Goal: Information Seeking & Learning: Learn about a topic

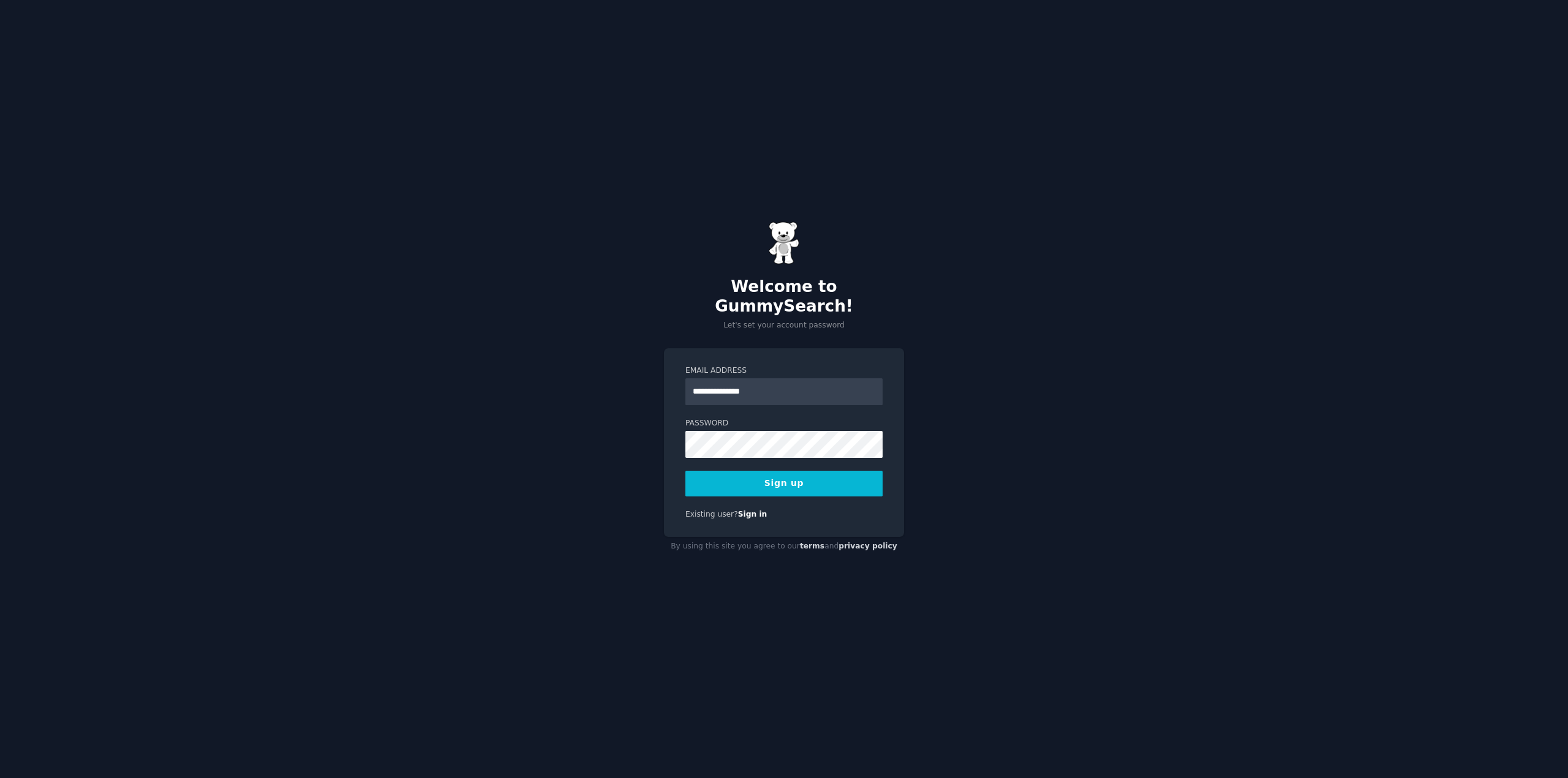
type input "**********"
click at [685, 471] on button "Sign up" at bounding box center [784, 483] width 197 height 26
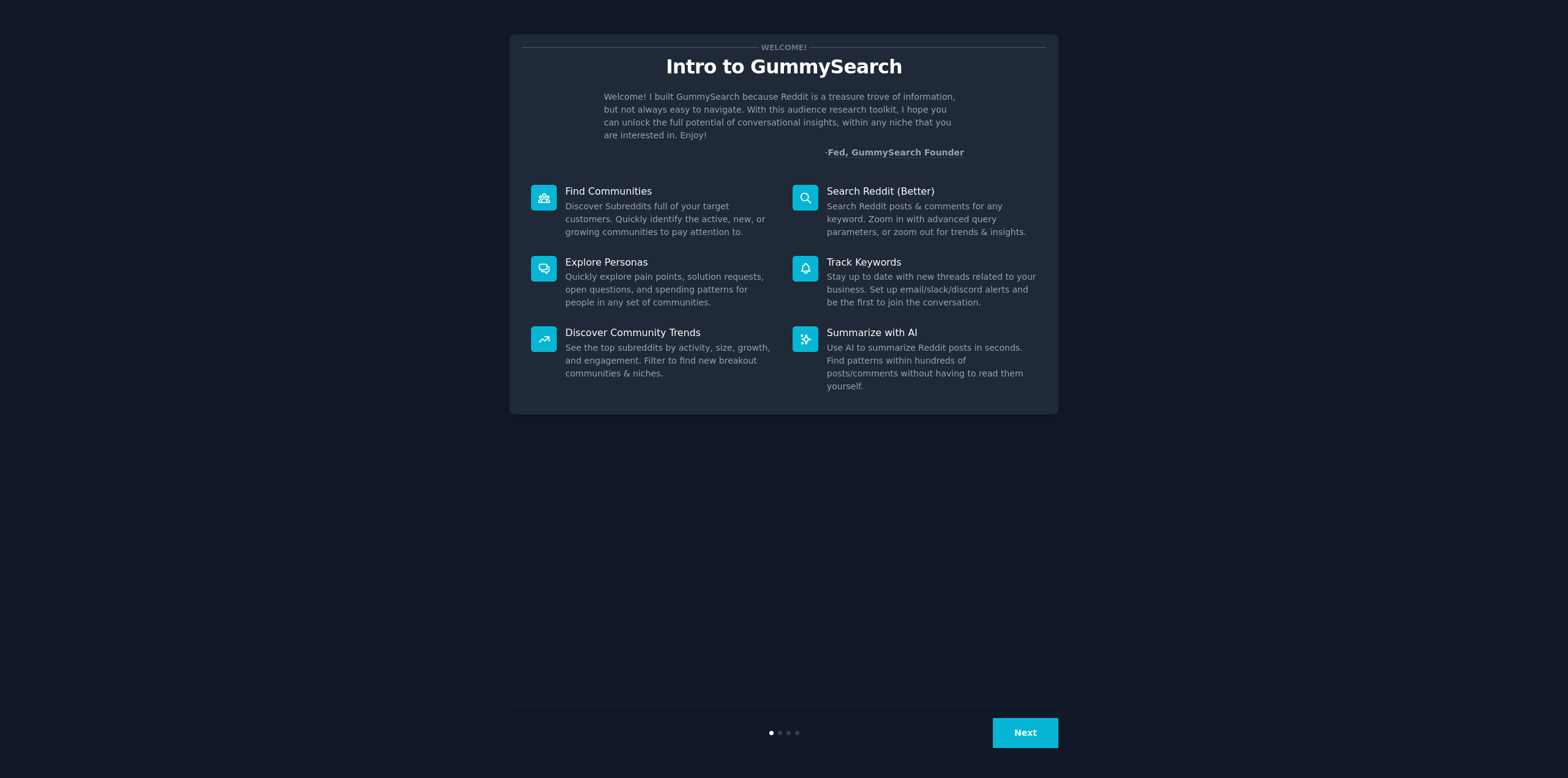
drag, startPoint x: 541, startPoint y: 455, endPoint x: 673, endPoint y: 392, distance: 146.3
click at [541, 455] on div "Welcome! Intro to GummySearch Welcome! I built GummySearch because Reddit is a …" at bounding box center [784, 389] width 549 height 744
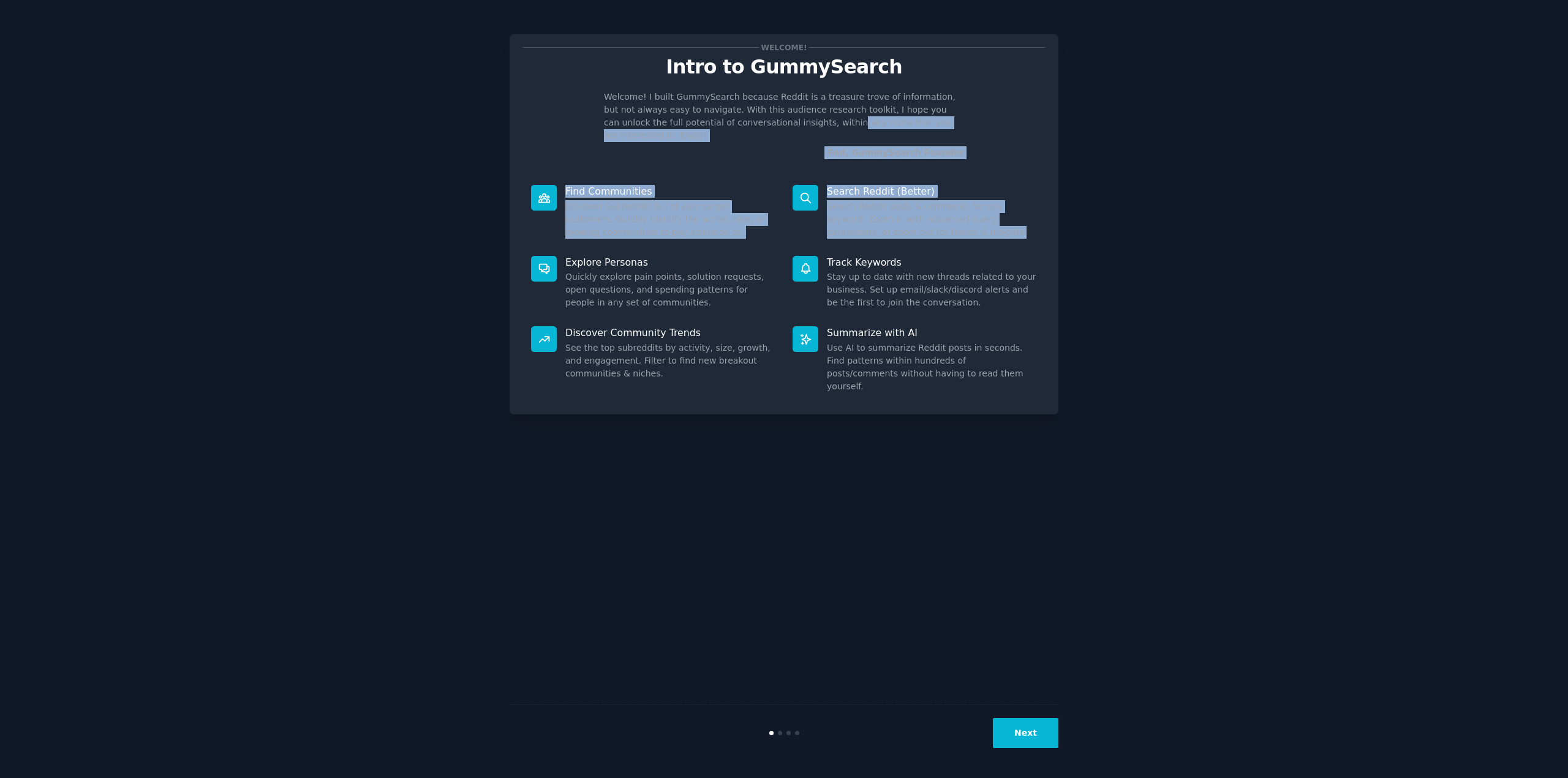
drag, startPoint x: 762, startPoint y: 125, endPoint x: 939, endPoint y: 219, distance: 200.4
click at [939, 219] on div "Welcome! Intro to GummySearch Welcome! I built GummySearch because Reddit is a …" at bounding box center [784, 225] width 549 height 381
click at [939, 219] on dd "Search Reddit posts & comments for any keyword. Zoom in with advanced query par…" at bounding box center [931, 220] width 210 height 39
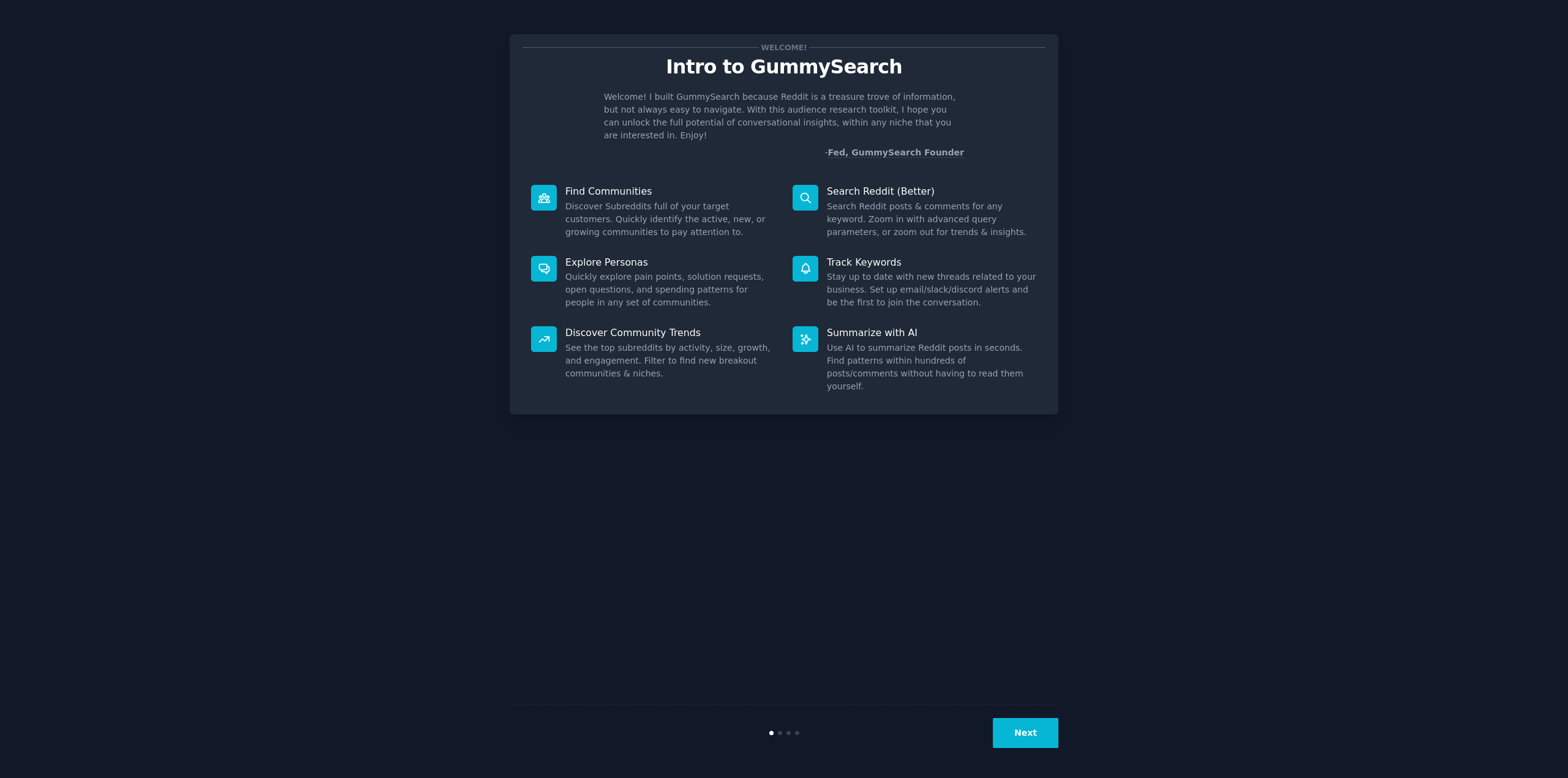
click at [610, 185] on p "Find Communities" at bounding box center [669, 191] width 210 height 13
click at [654, 248] on div "Explore Personas Quickly explore pain points, solution requests, open questions…" at bounding box center [653, 283] width 262 height 71
click at [1029, 737] on button "Next" at bounding box center [1026, 733] width 66 height 30
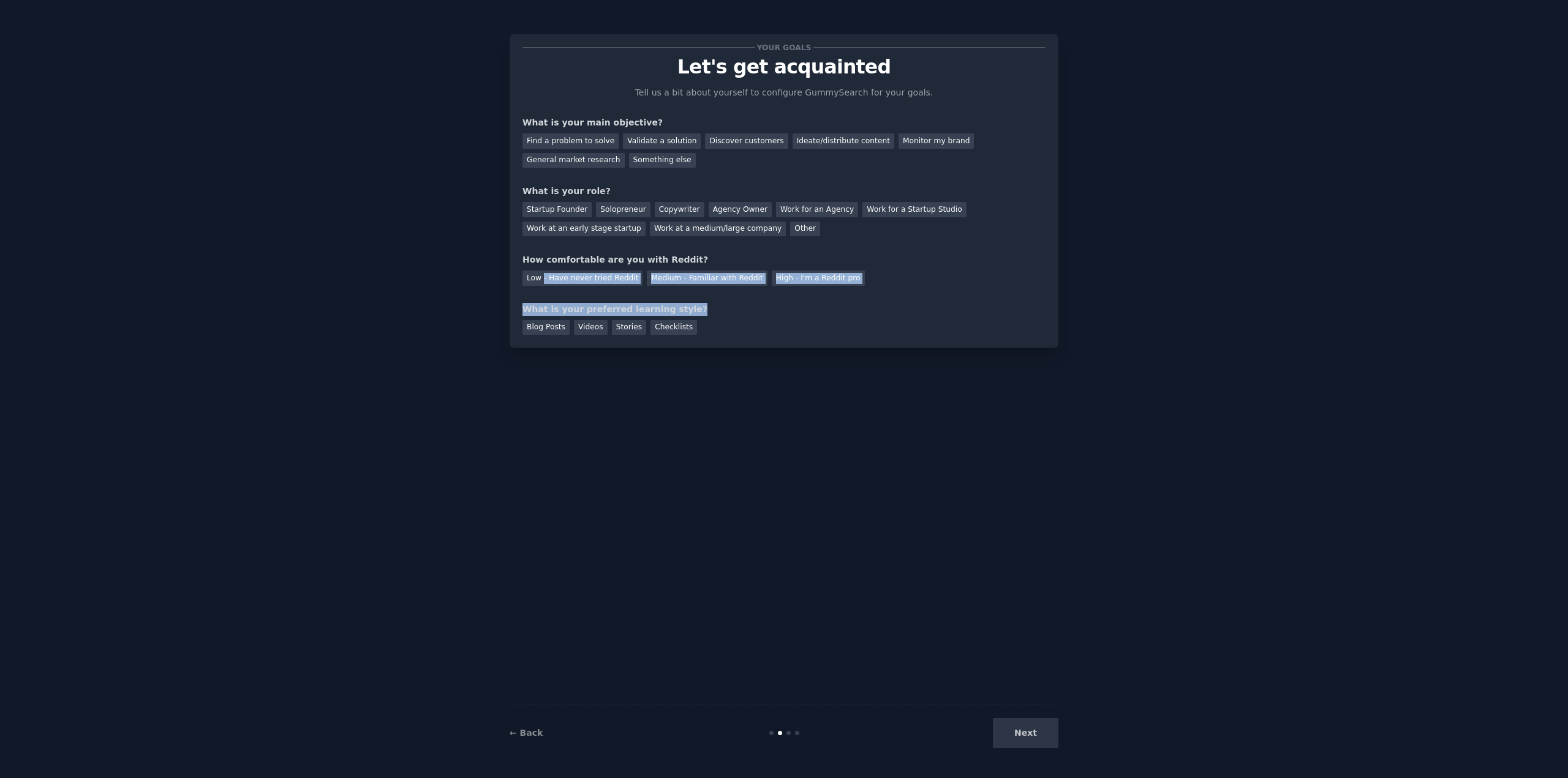
drag, startPoint x: 543, startPoint y: 282, endPoint x: 767, endPoint y: 306, distance: 225.3
click at [766, 306] on div "Your goals Let's get acquainted Tell us a bit about yourself to configure Gummy…" at bounding box center [783, 191] width 523 height 288
click at [776, 306] on div "What is your preferred learning style?" at bounding box center [783, 309] width 523 height 13
click at [686, 275] on div "Medium - Familiar with Reddit" at bounding box center [707, 278] width 120 height 15
drag, startPoint x: 606, startPoint y: 308, endPoint x: 651, endPoint y: 310, distance: 45.0
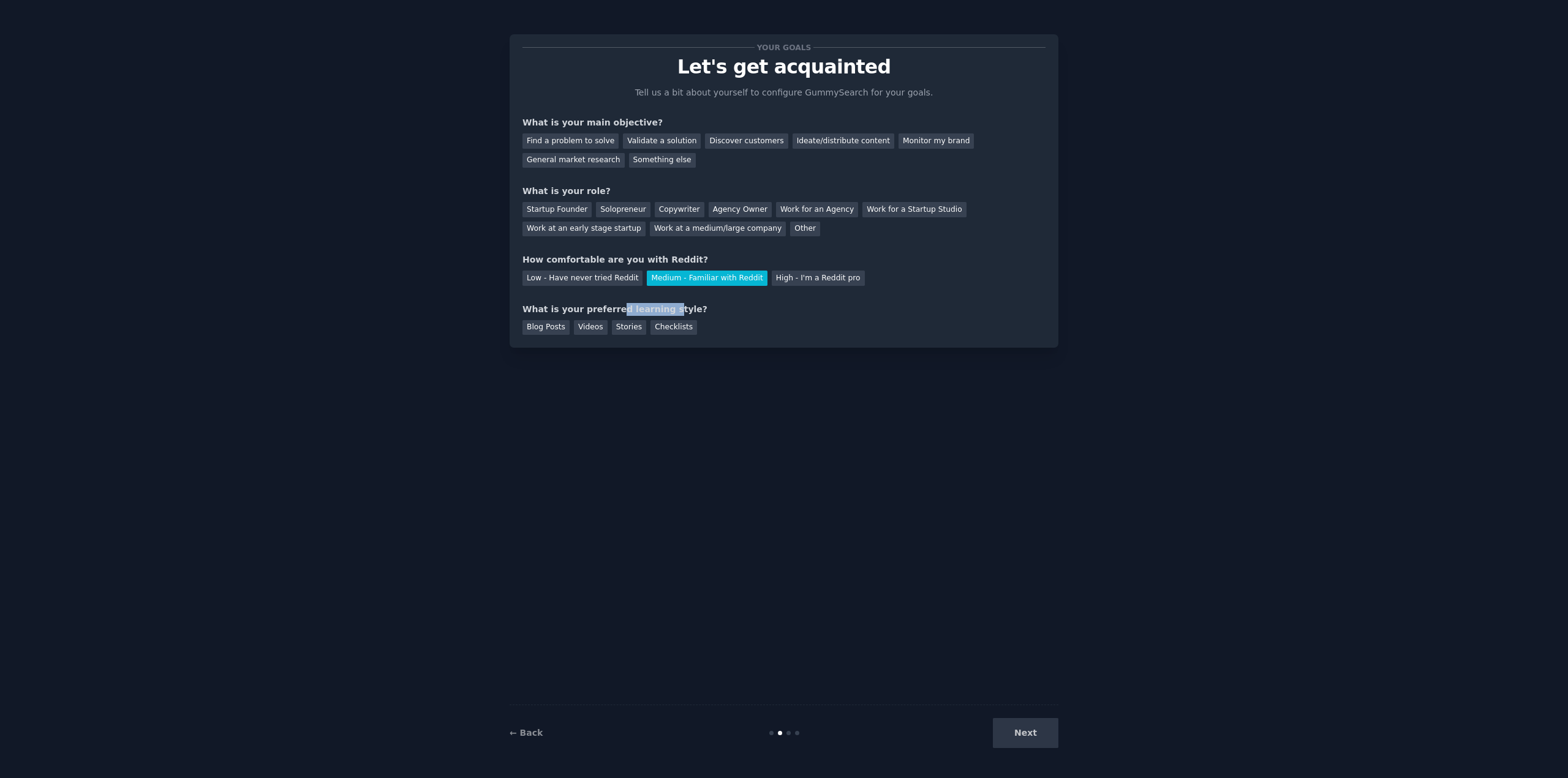
click at [651, 310] on div "What is your preferred learning style?" at bounding box center [783, 309] width 523 height 13
drag, startPoint x: 577, startPoint y: 307, endPoint x: 681, endPoint y: 309, distance: 104.0
click at [681, 309] on div "What is your preferred learning style?" at bounding box center [783, 309] width 523 height 13
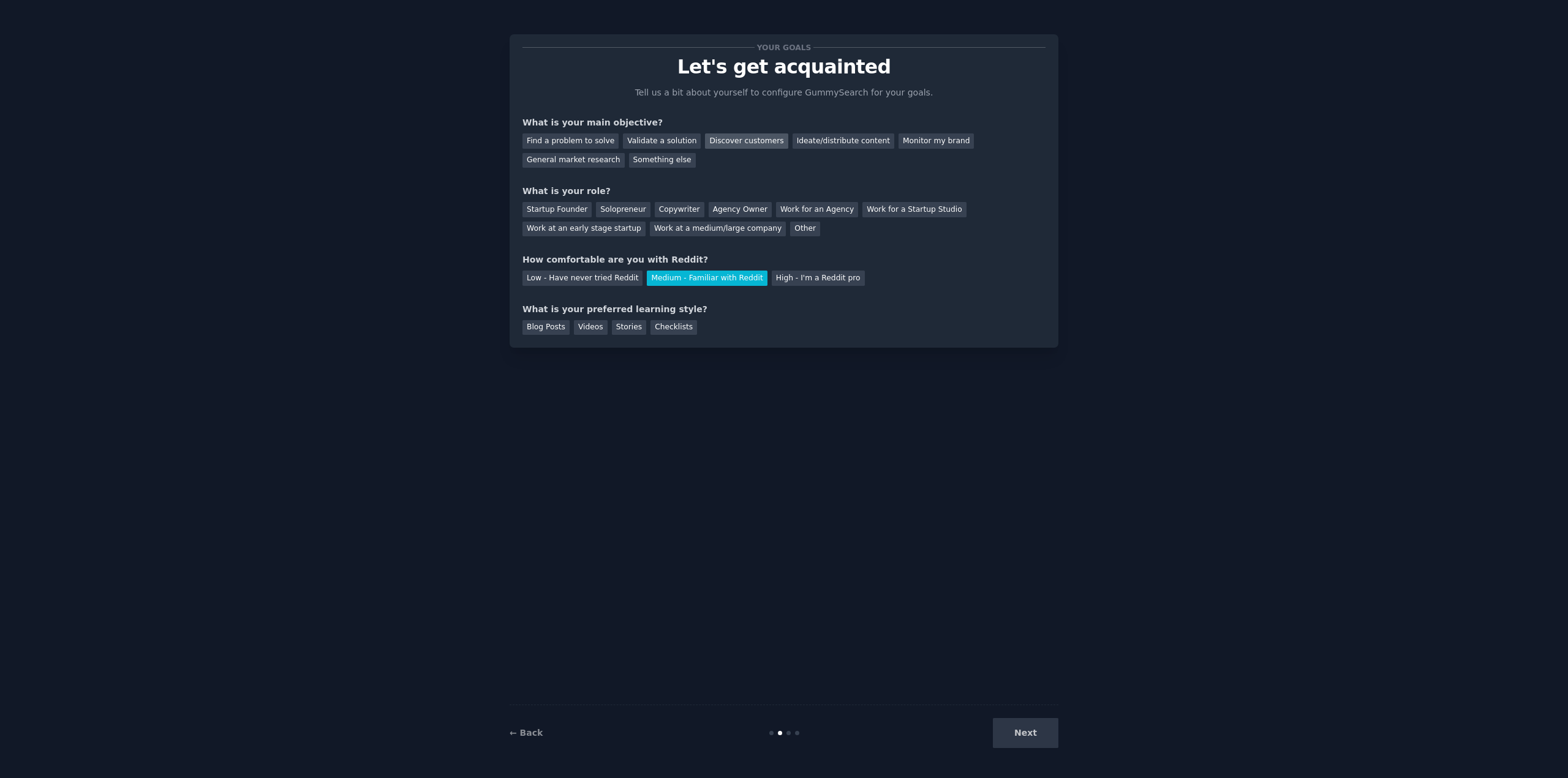
click at [712, 141] on div "Discover customers" at bounding box center [746, 141] width 83 height 15
click at [807, 142] on div "Ideate/distribute content" at bounding box center [843, 141] width 102 height 15
click at [677, 142] on div "Validate a solution" at bounding box center [662, 141] width 77 height 15
click at [731, 142] on div "Discover customers" at bounding box center [746, 141] width 83 height 15
click at [545, 208] on div "Startup Founder" at bounding box center [557, 210] width 69 height 15
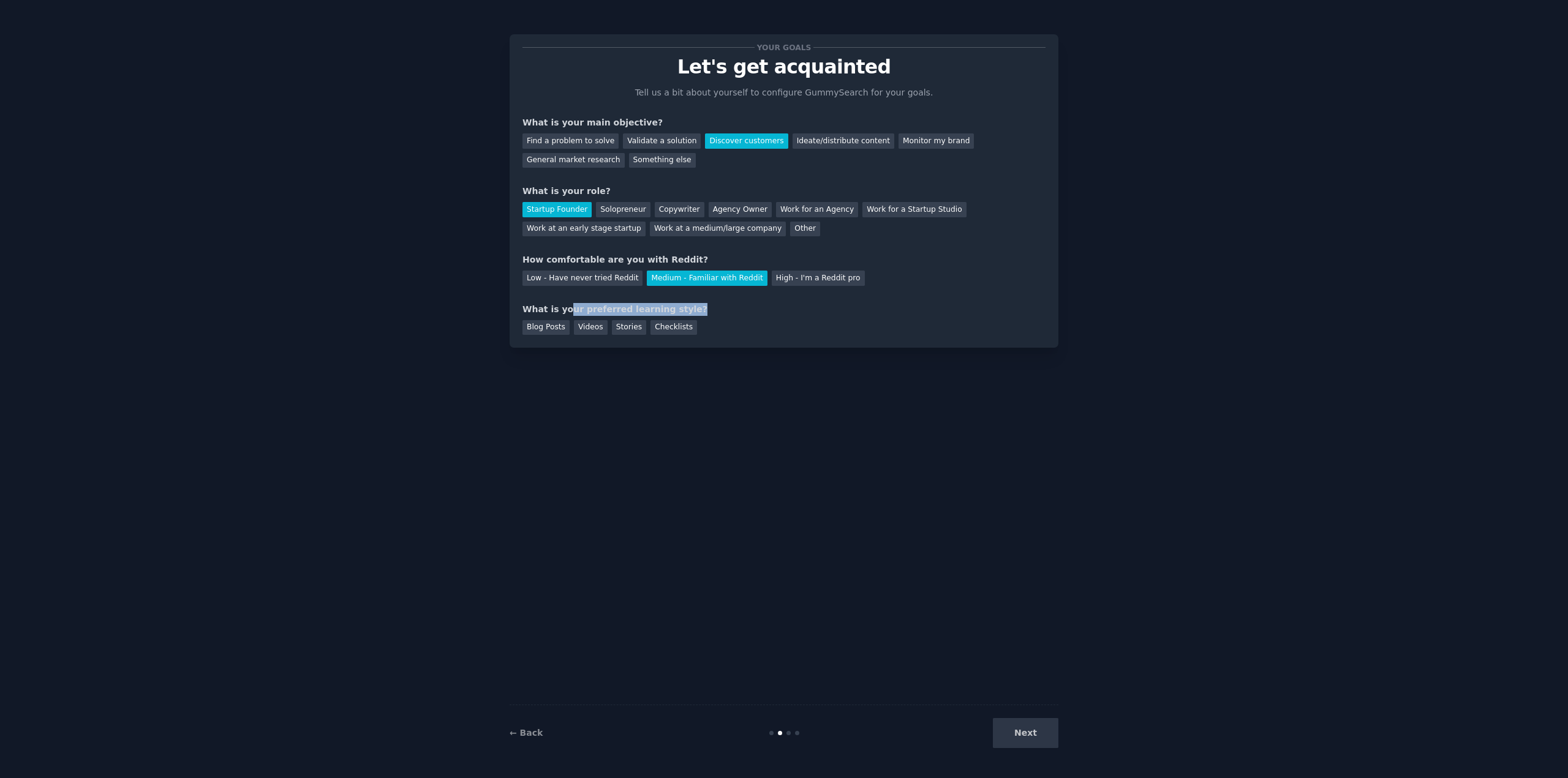
drag, startPoint x: 563, startPoint y: 309, endPoint x: 675, endPoint y: 311, distance: 112.0
click at [675, 311] on div "What is your preferred learning style?" at bounding box center [783, 309] width 523 height 13
click at [666, 329] on div "Checklists" at bounding box center [673, 328] width 46 height 15
click at [1045, 741] on button "Next" at bounding box center [1026, 733] width 66 height 30
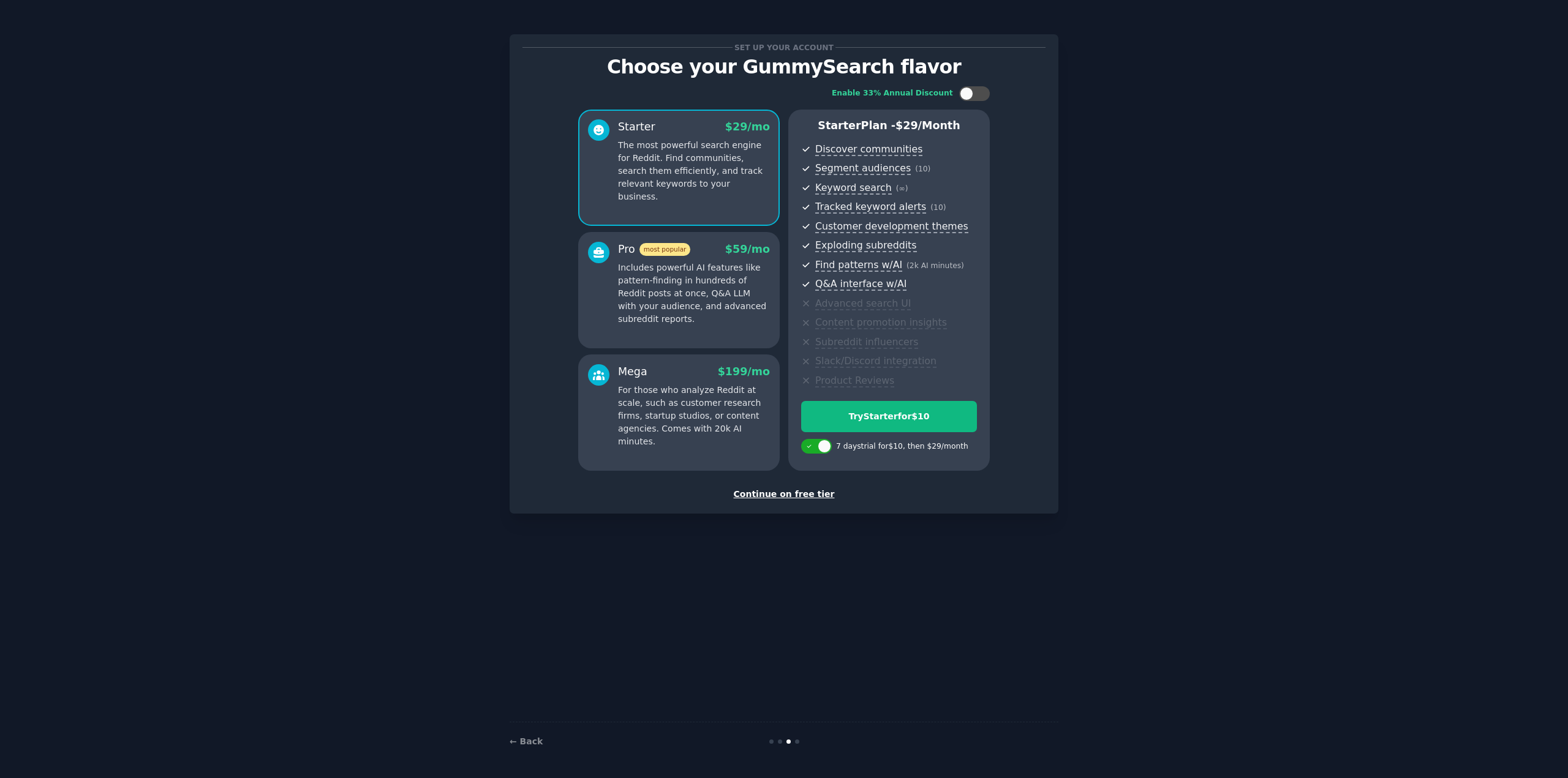
click at [794, 498] on div "Continue on free tier" at bounding box center [783, 494] width 523 height 13
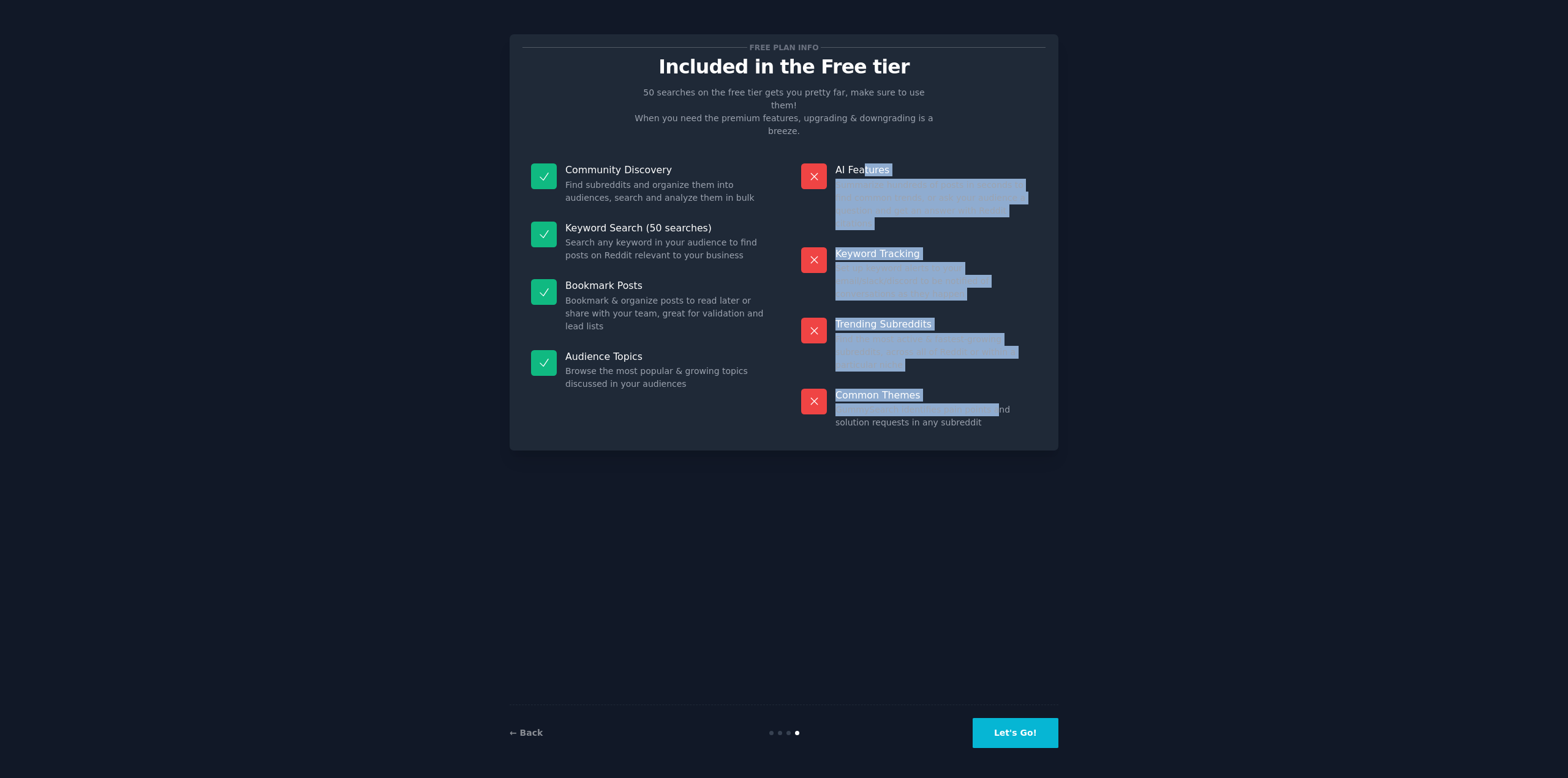
drag, startPoint x: 872, startPoint y: 161, endPoint x: 978, endPoint y: 351, distance: 217.6
click at [978, 351] on dl "AI Features Summarize hundreds of posts in seconds to find common trends, or as…" at bounding box center [919, 296] width 253 height 283
click at [978, 403] on dd "GummySearch identifies pain points and solution requests in any subreddit" at bounding box center [936, 416] width 201 height 26
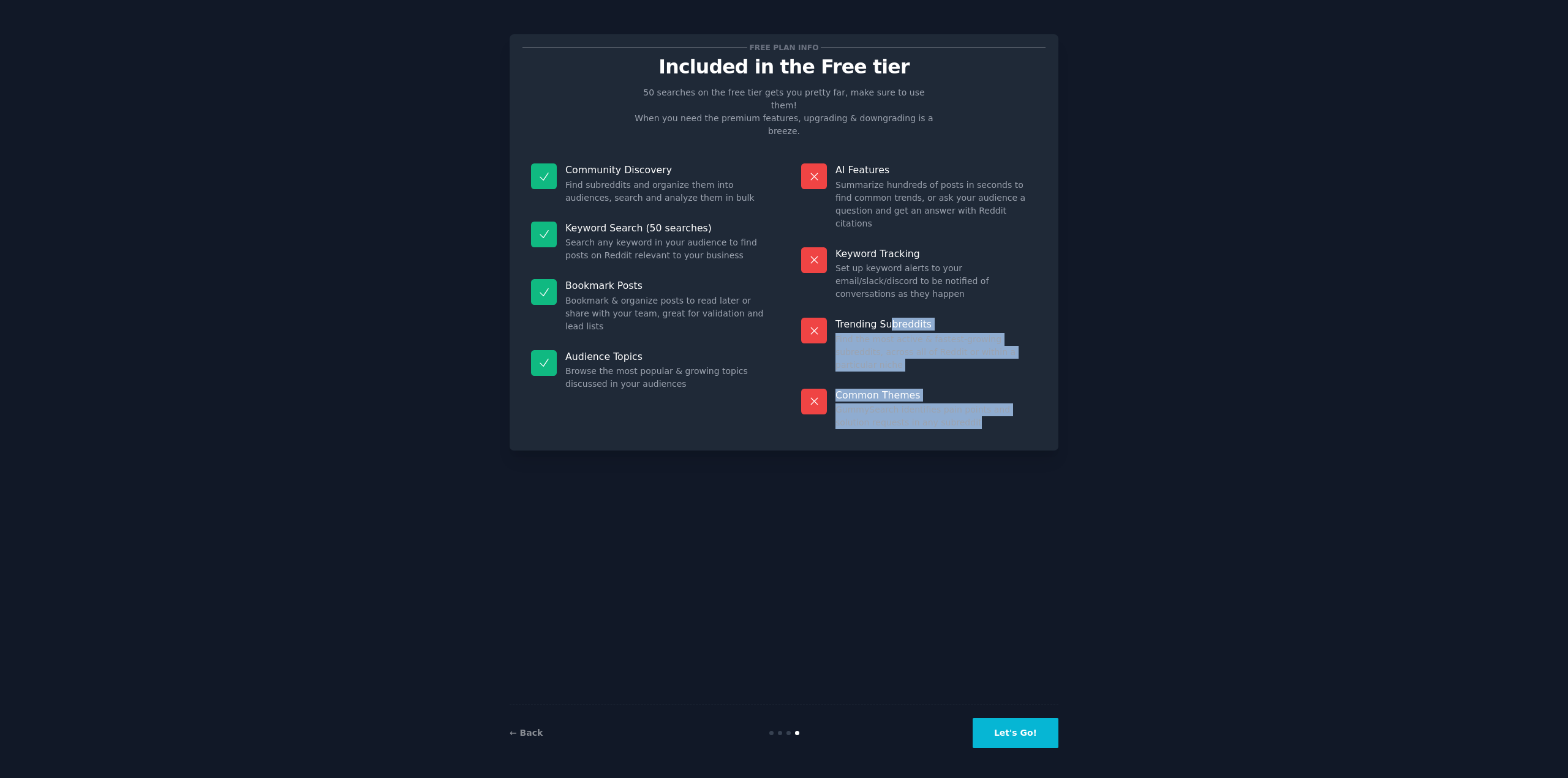
drag, startPoint x: 947, startPoint y: 337, endPoint x: 888, endPoint y: 275, distance: 85.6
click at [888, 275] on dl "AI Features Summarize hundreds of posts in seconds to find common trends, or as…" at bounding box center [919, 296] width 253 height 283
click at [888, 317] on p "Trending Subreddits" at bounding box center [936, 323] width 201 height 13
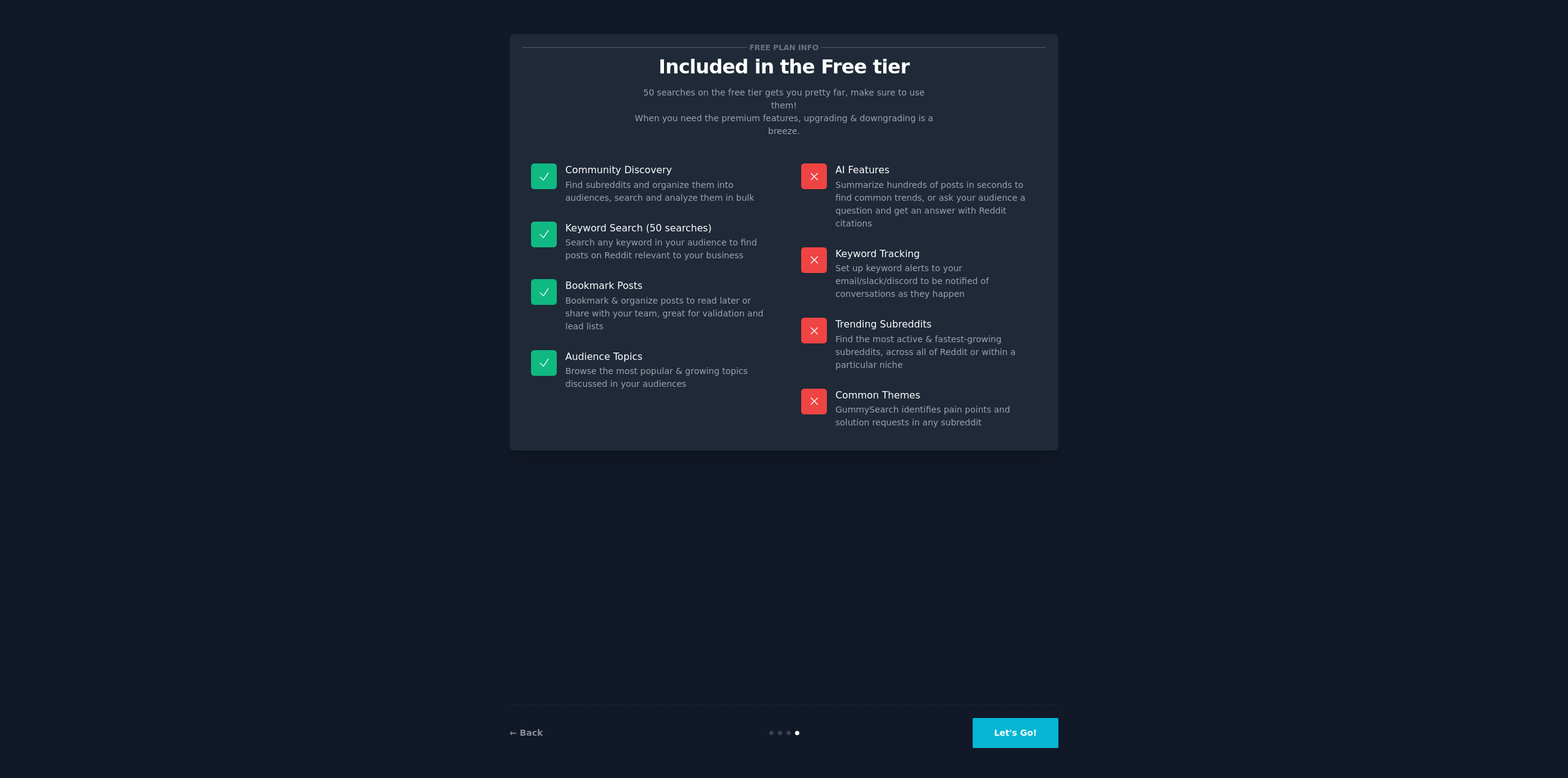
click at [1040, 726] on button "Let's Go!" at bounding box center [1016, 733] width 86 height 30
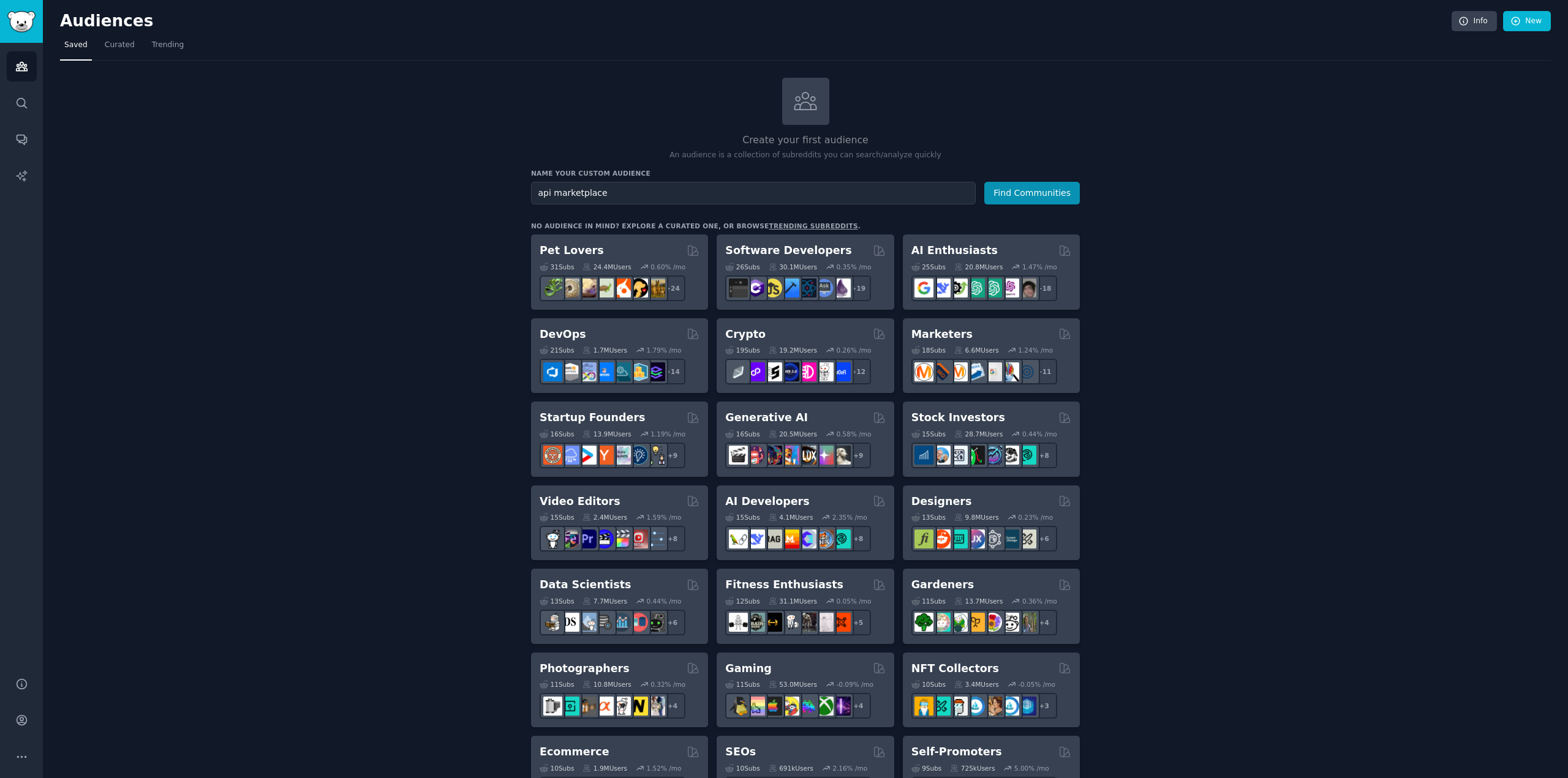
type input "api marketplace"
click at [984, 182] on button "Find Communities" at bounding box center [1032, 193] width 95 height 23
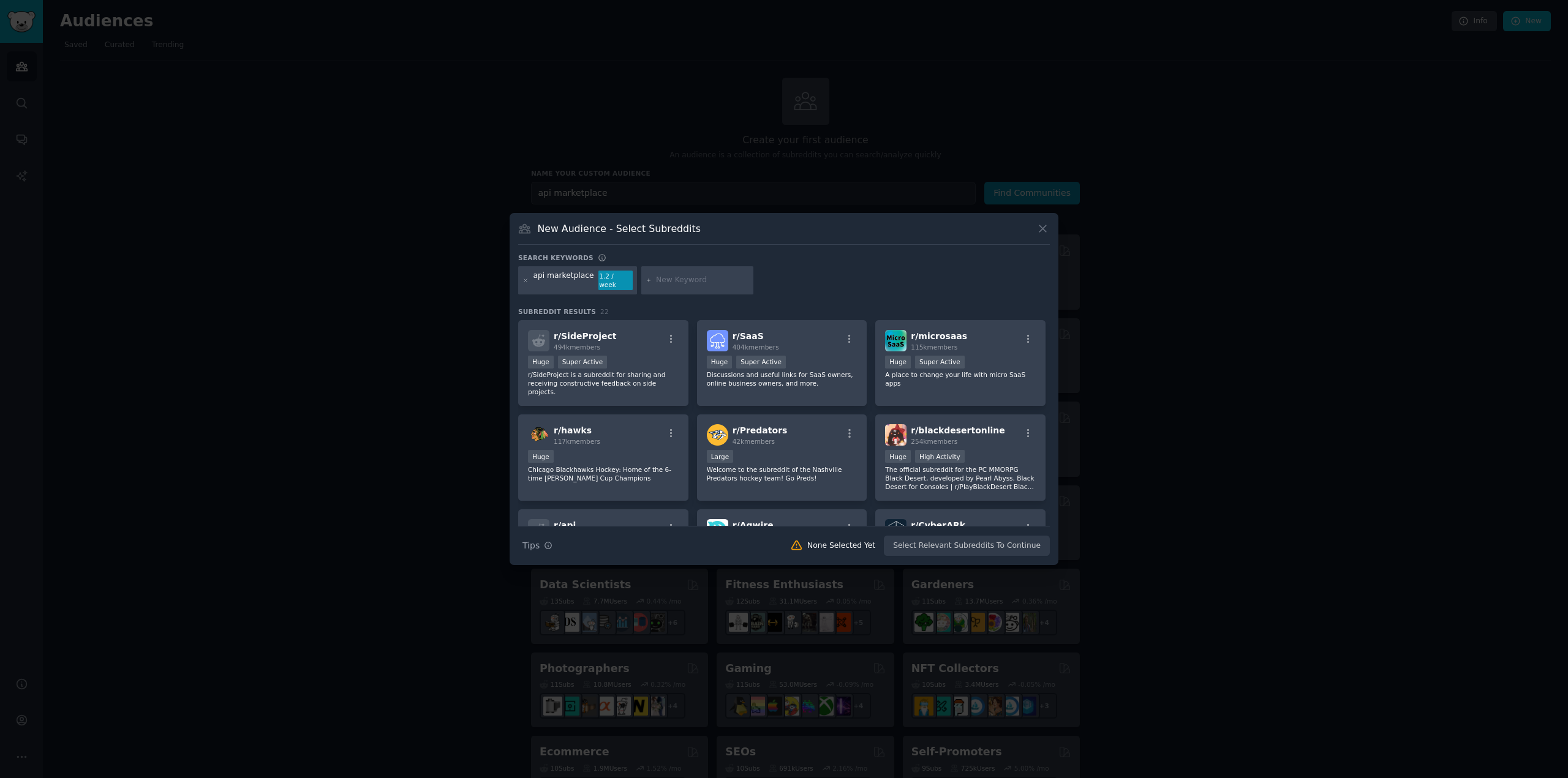
click at [666, 280] on input "text" at bounding box center [702, 280] width 93 height 11
type input "agent tools"
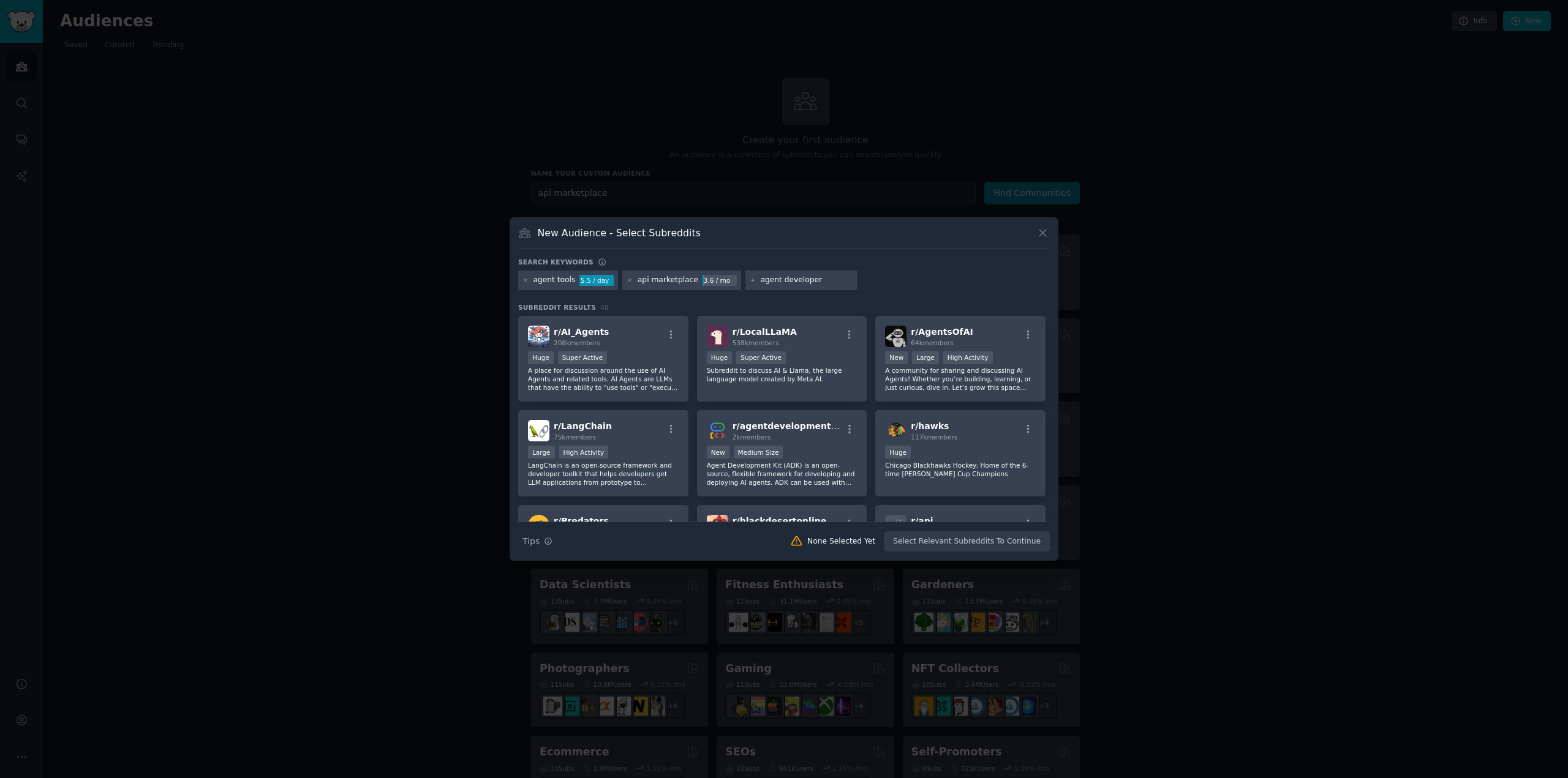
type input "agent developers"
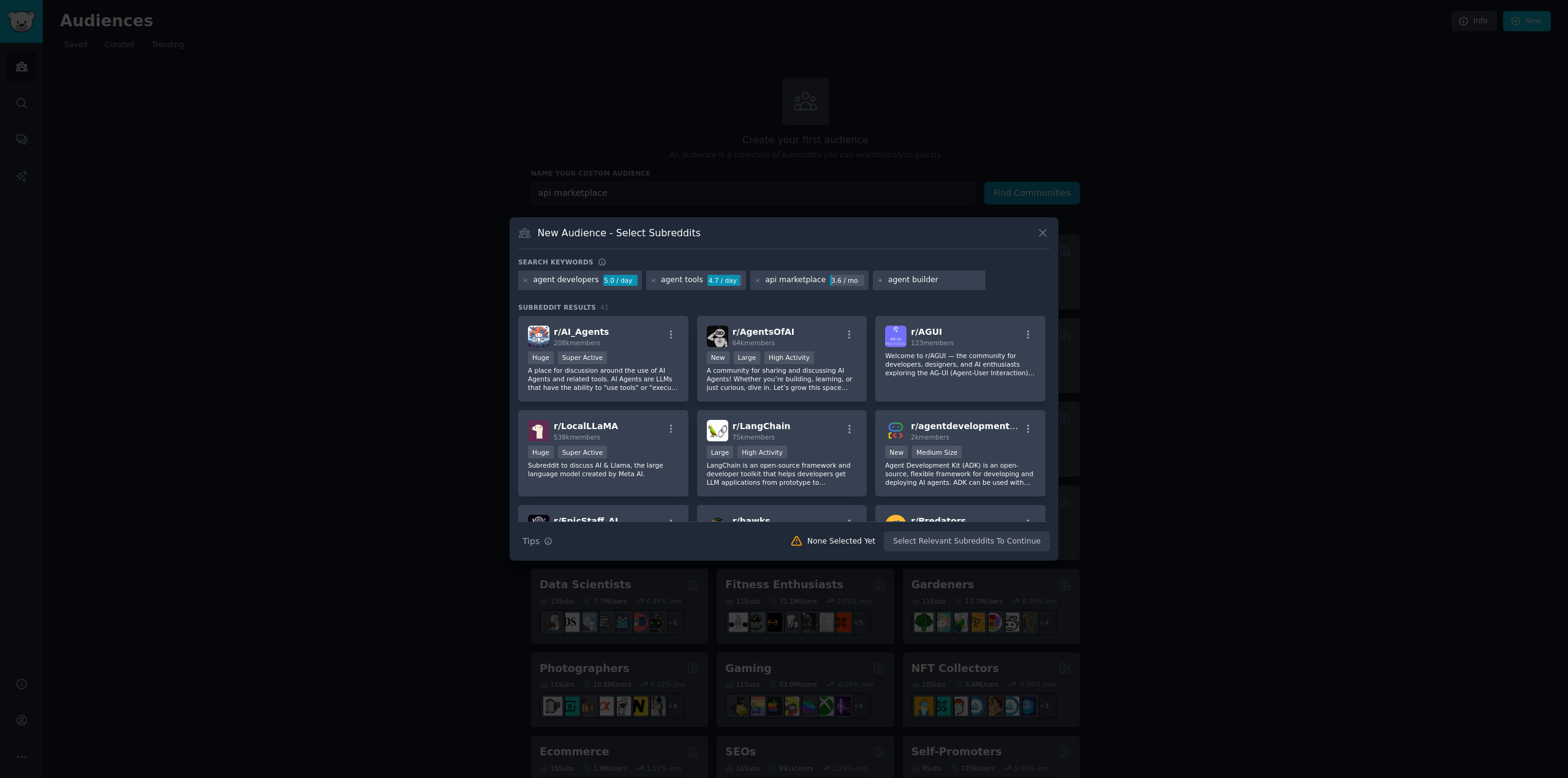
type input "agent builders"
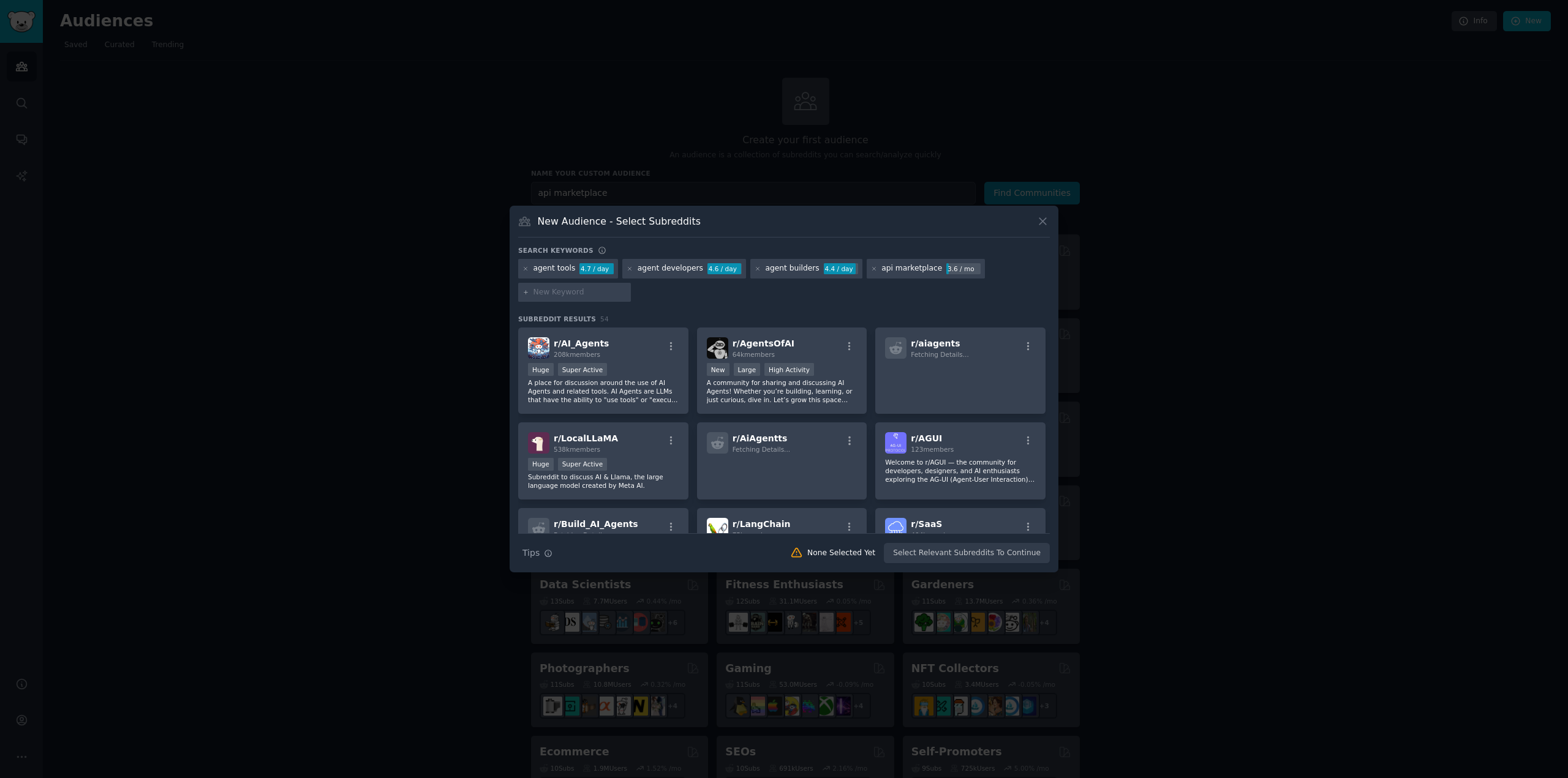
click at [725, 296] on div "agent tools 4.7 / day agent developers 4.6 / day agent builders 4.4 / day api m…" at bounding box center [783, 283] width 531 height 47
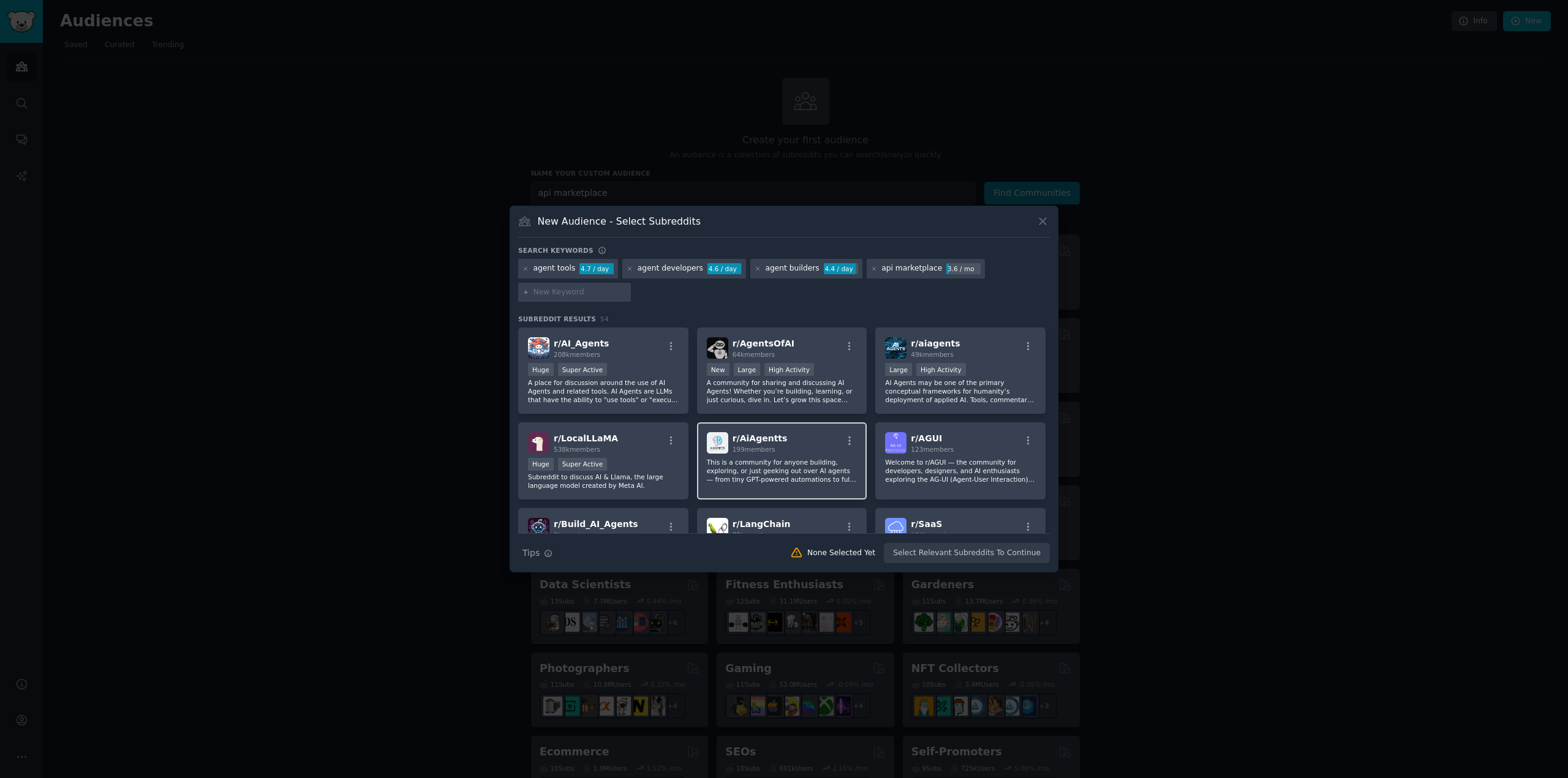
click at [749, 461] on p "This is a community for anyone building, exploring, or just geeking out over AI…" at bounding box center [781, 471] width 151 height 26
click at [620, 370] on div ">= 95th percentile for submissions / day Huge Super Active" at bounding box center [603, 370] width 151 height 15
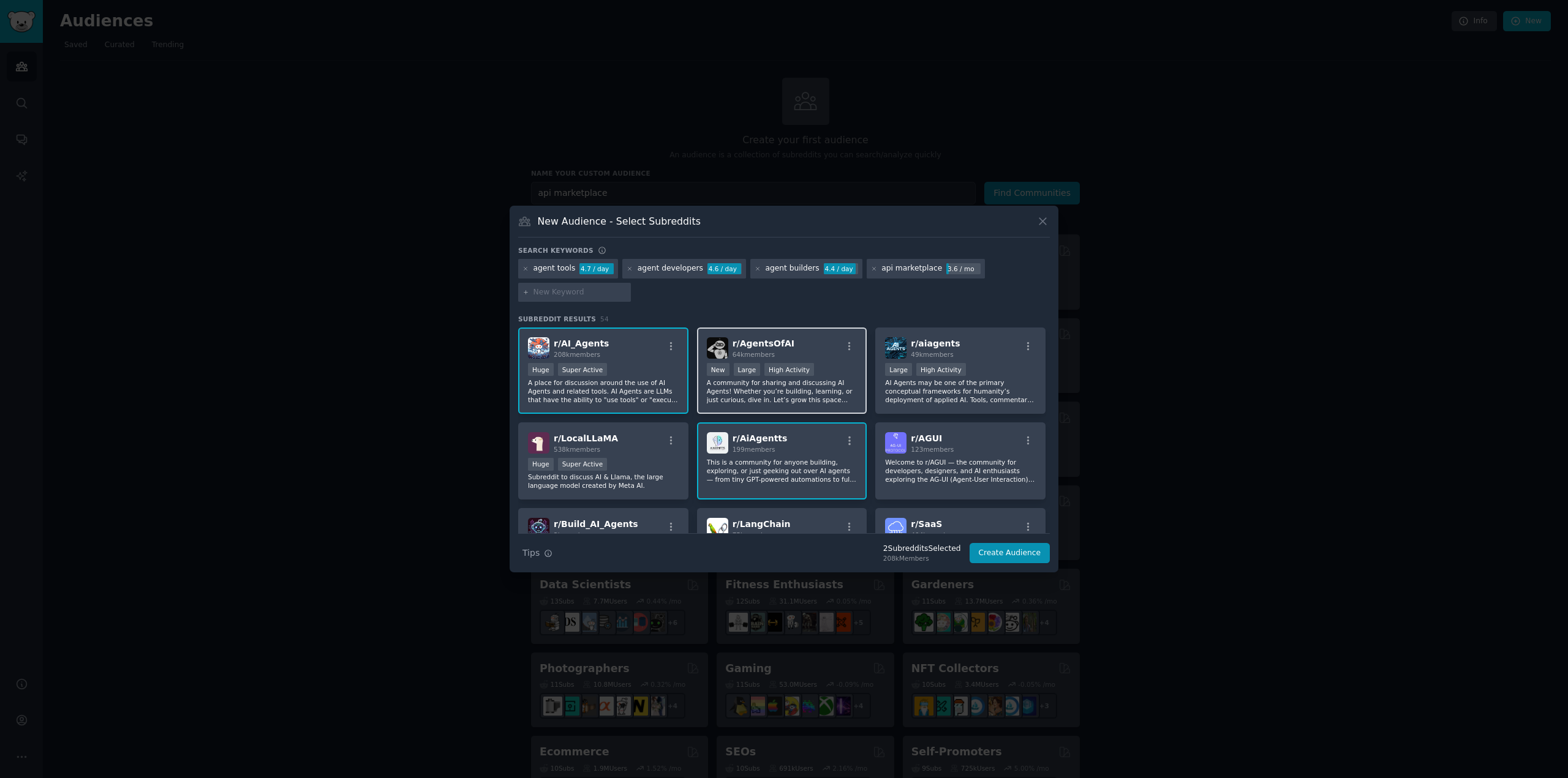
click at [770, 387] on p "A community for sharing and discussing AI Agents! Whether you’re building, lear…" at bounding box center [781, 391] width 151 height 26
click at [980, 353] on div "r/ aiagents 49k members" at bounding box center [960, 348] width 151 height 21
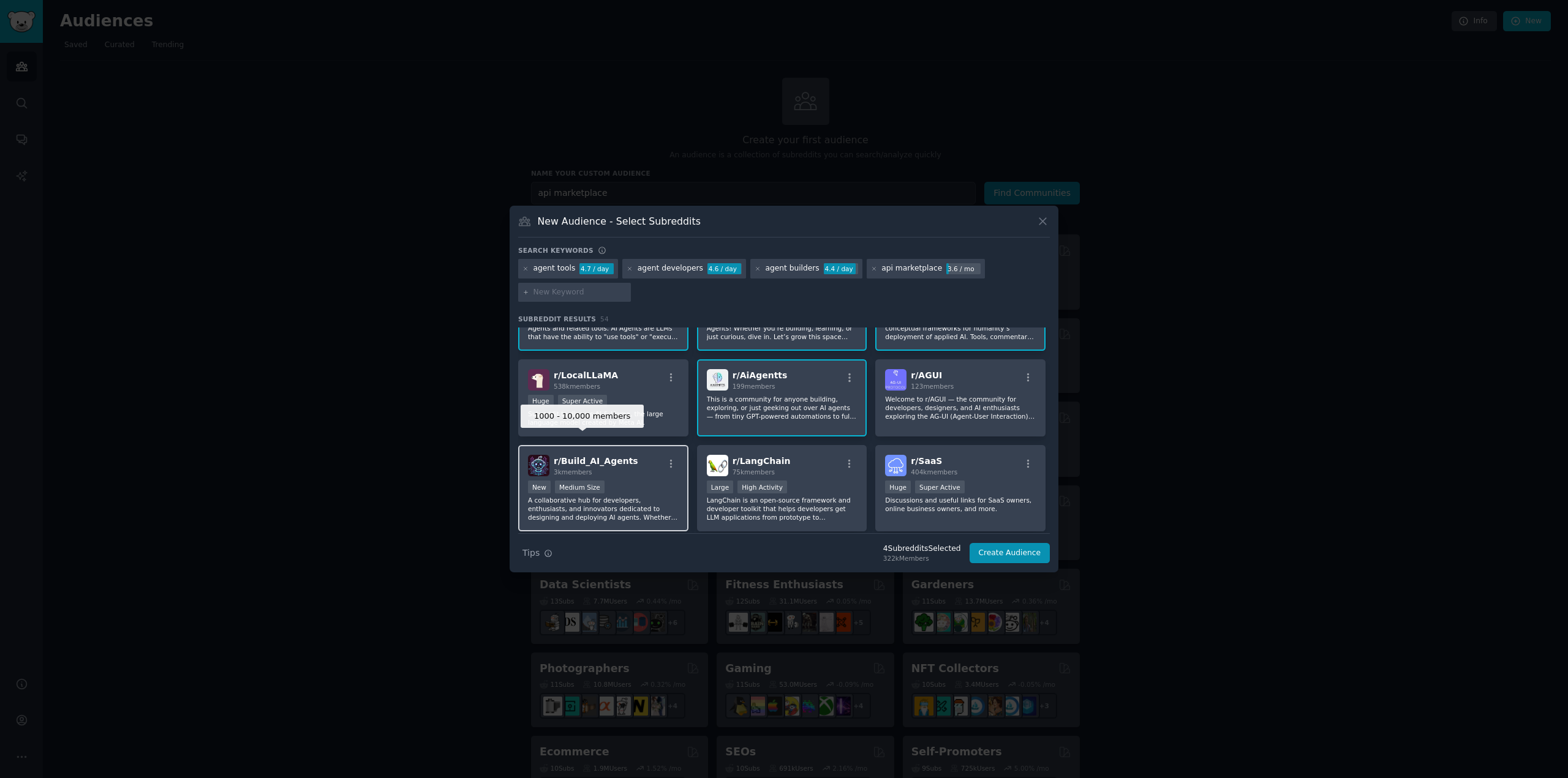
scroll to position [122, 0]
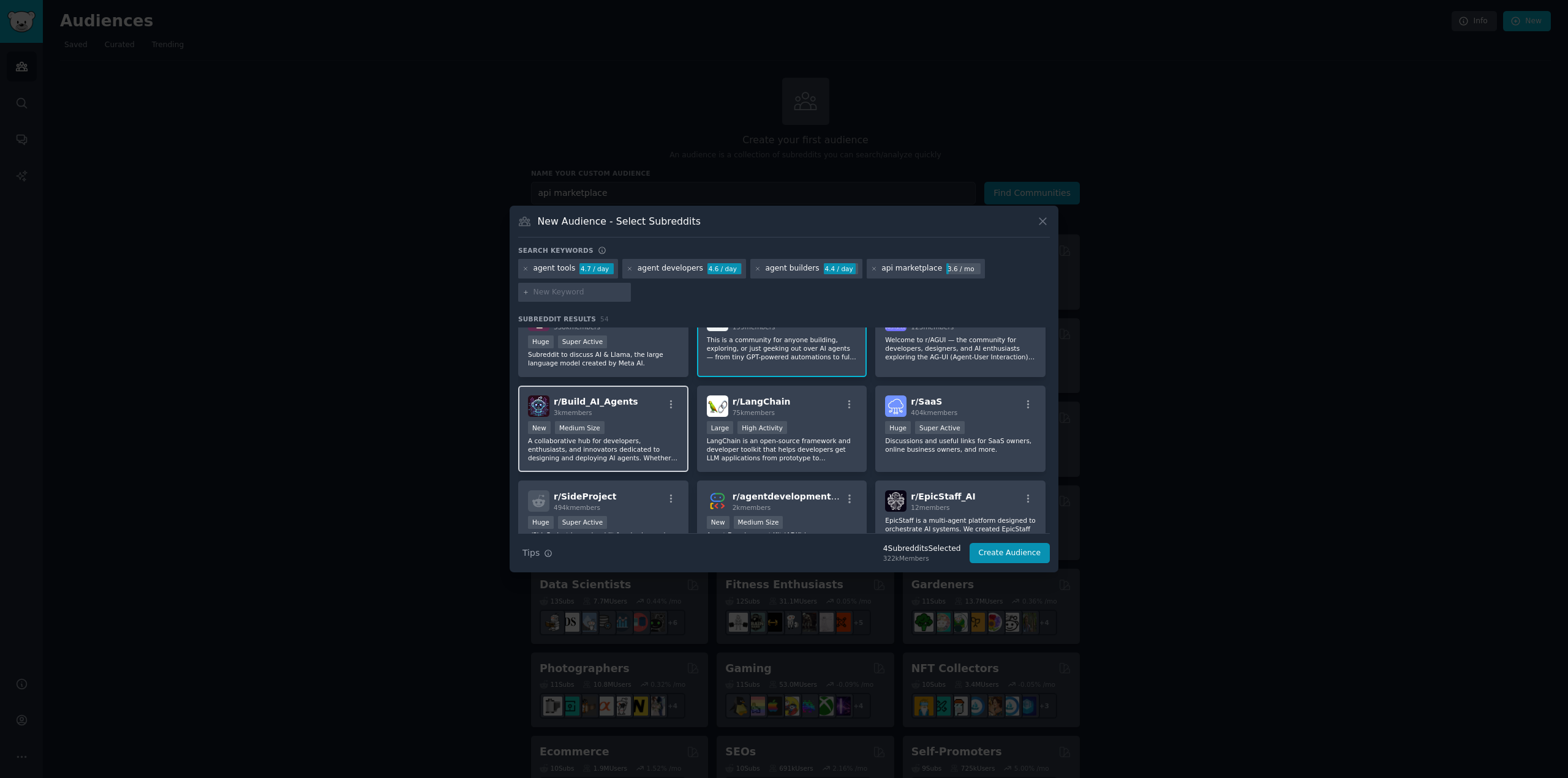
click at [612, 432] on div "1000 - 10,000 members New Medium Size" at bounding box center [603, 429] width 151 height 15
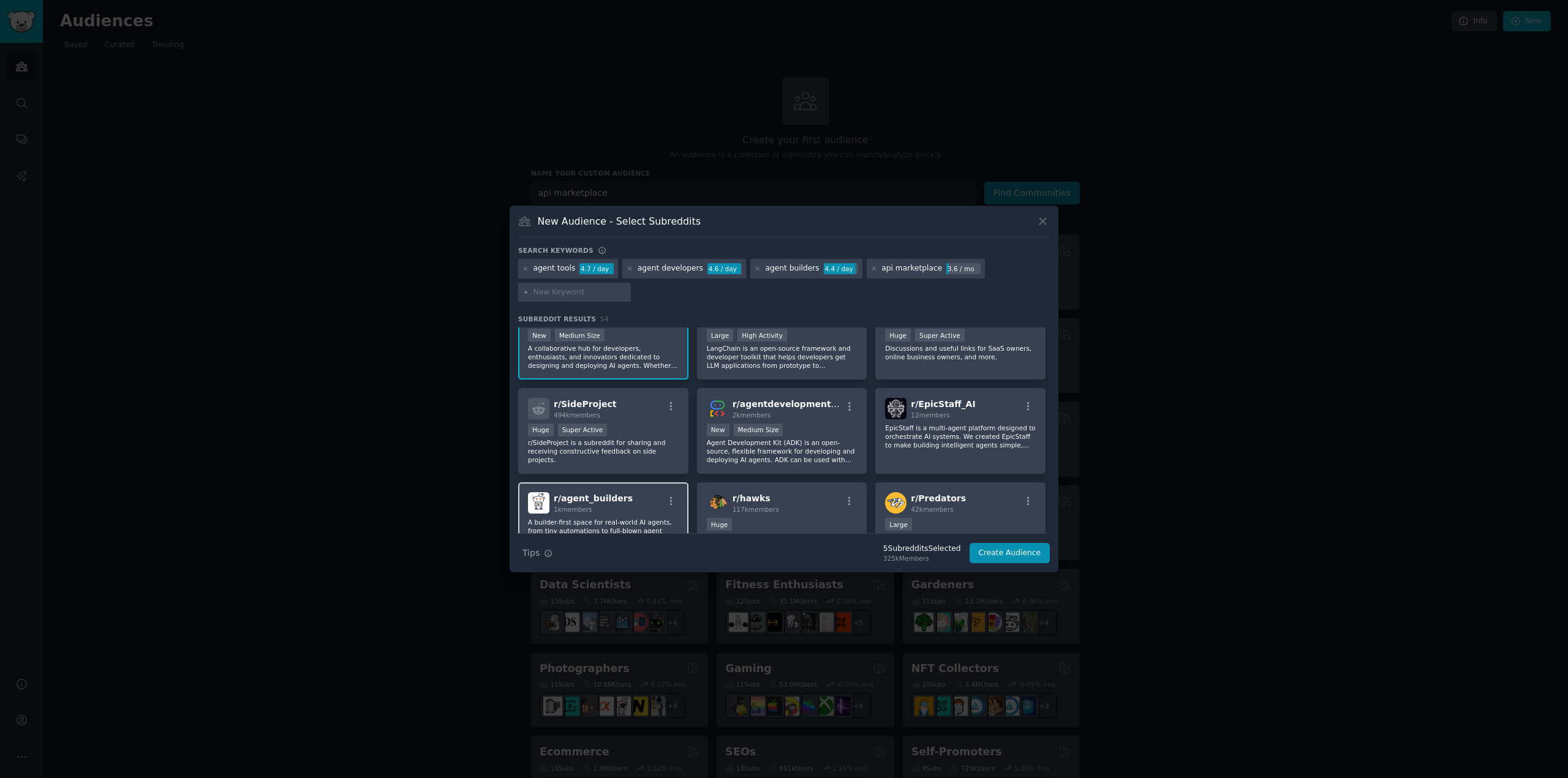
scroll to position [245, 0]
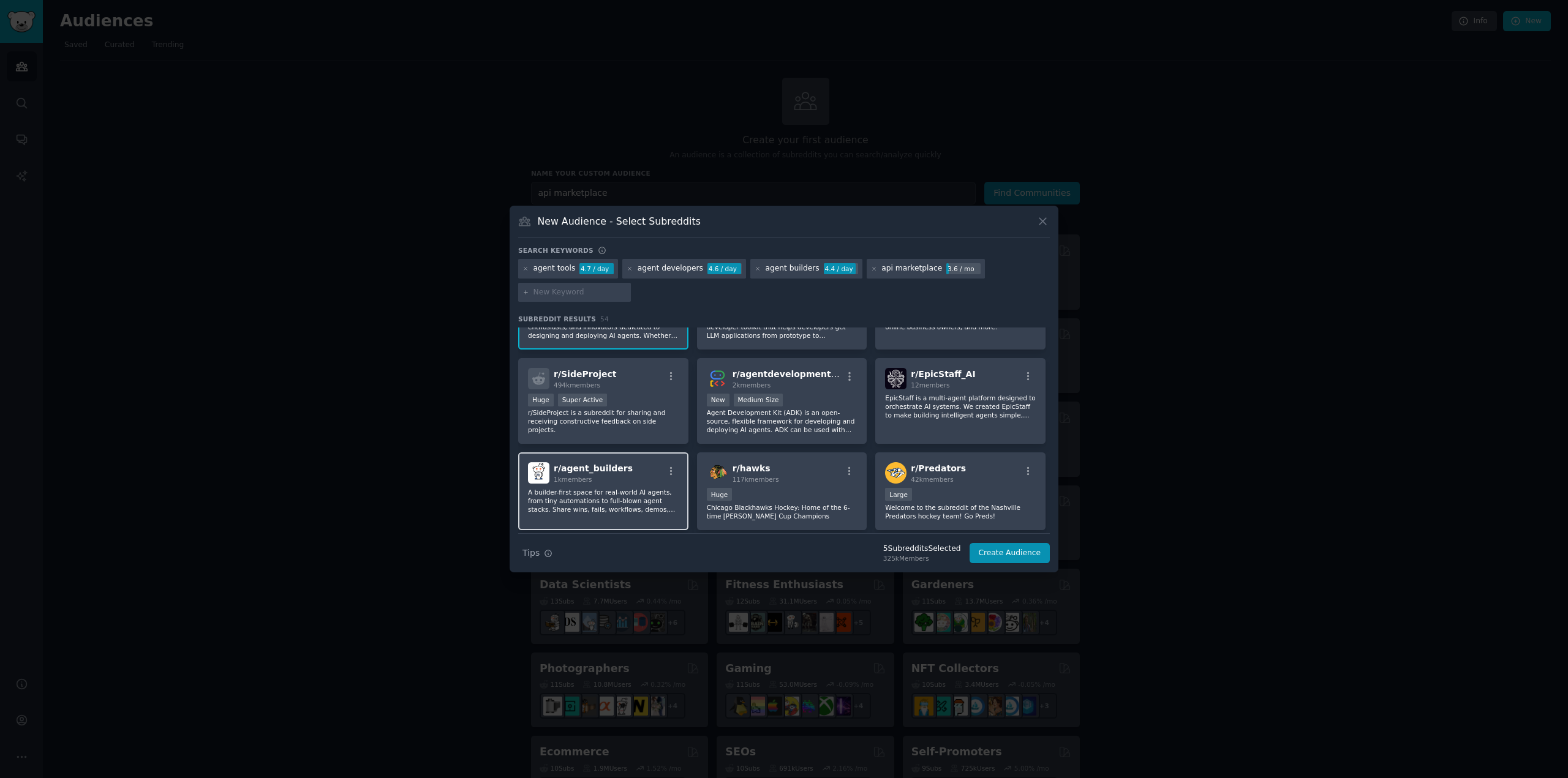
click at [594, 486] on div "r/ agent_builders 1k members A builder-first space for real-world AI agents, fr…" at bounding box center [603, 491] width 170 height 77
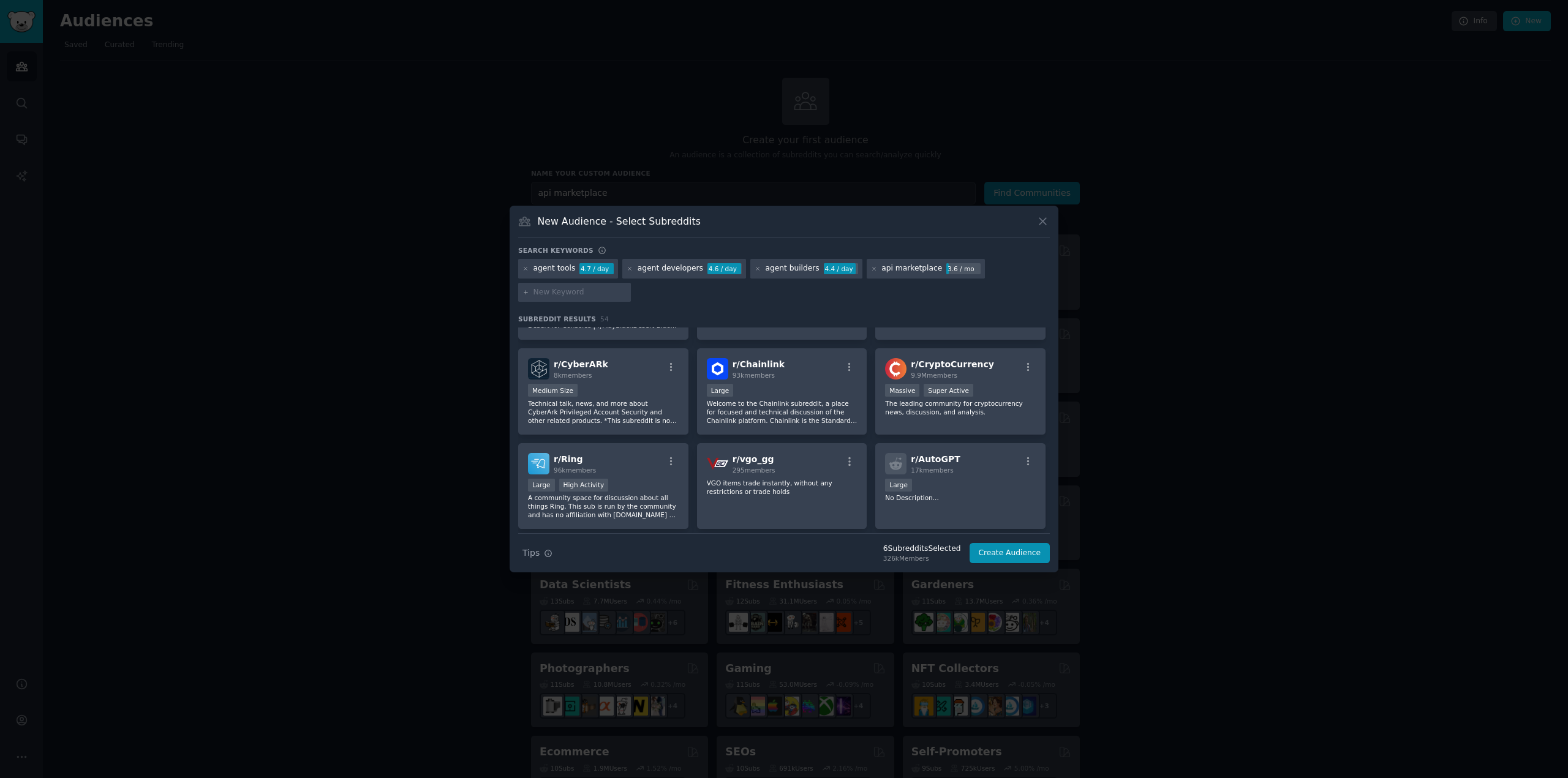
scroll to position [552, 0]
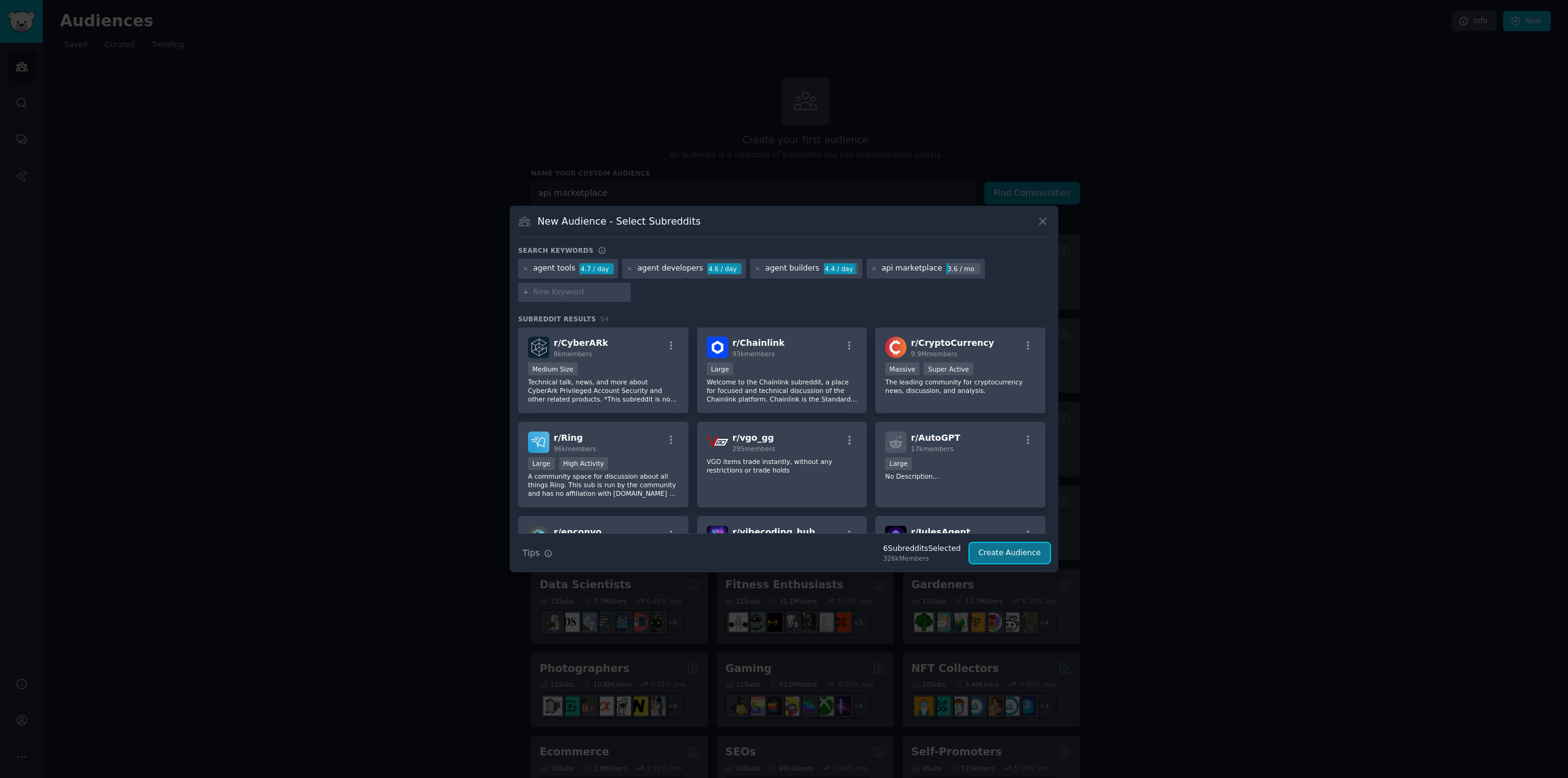
click at [1013, 552] on button "Create Audience" at bounding box center [1010, 553] width 81 height 21
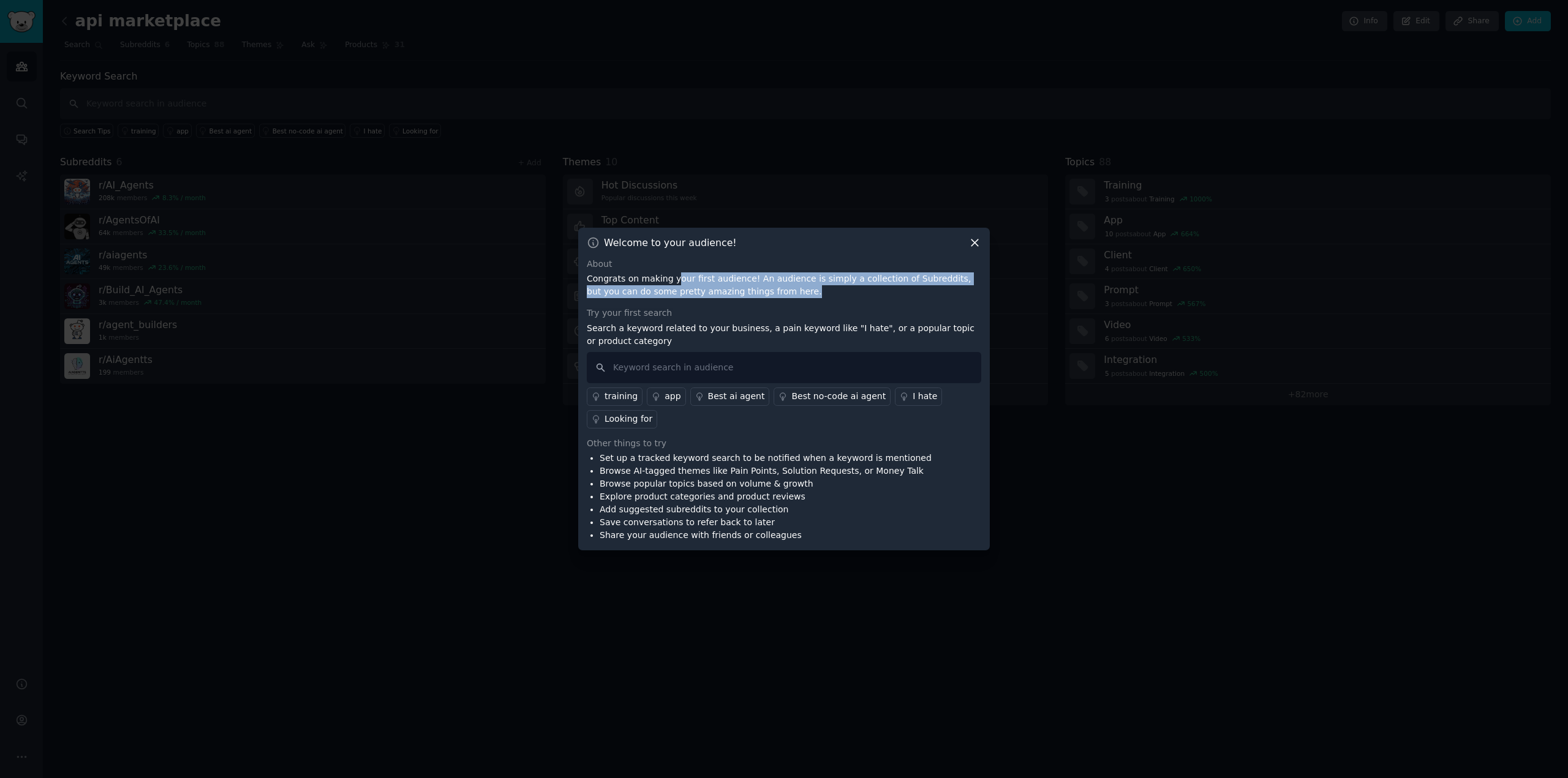
drag, startPoint x: 670, startPoint y: 278, endPoint x: 751, endPoint y: 293, distance: 82.4
click at [751, 293] on p "Congrats on making your first audience! An audience is simply a collection of S…" at bounding box center [784, 285] width 394 height 26
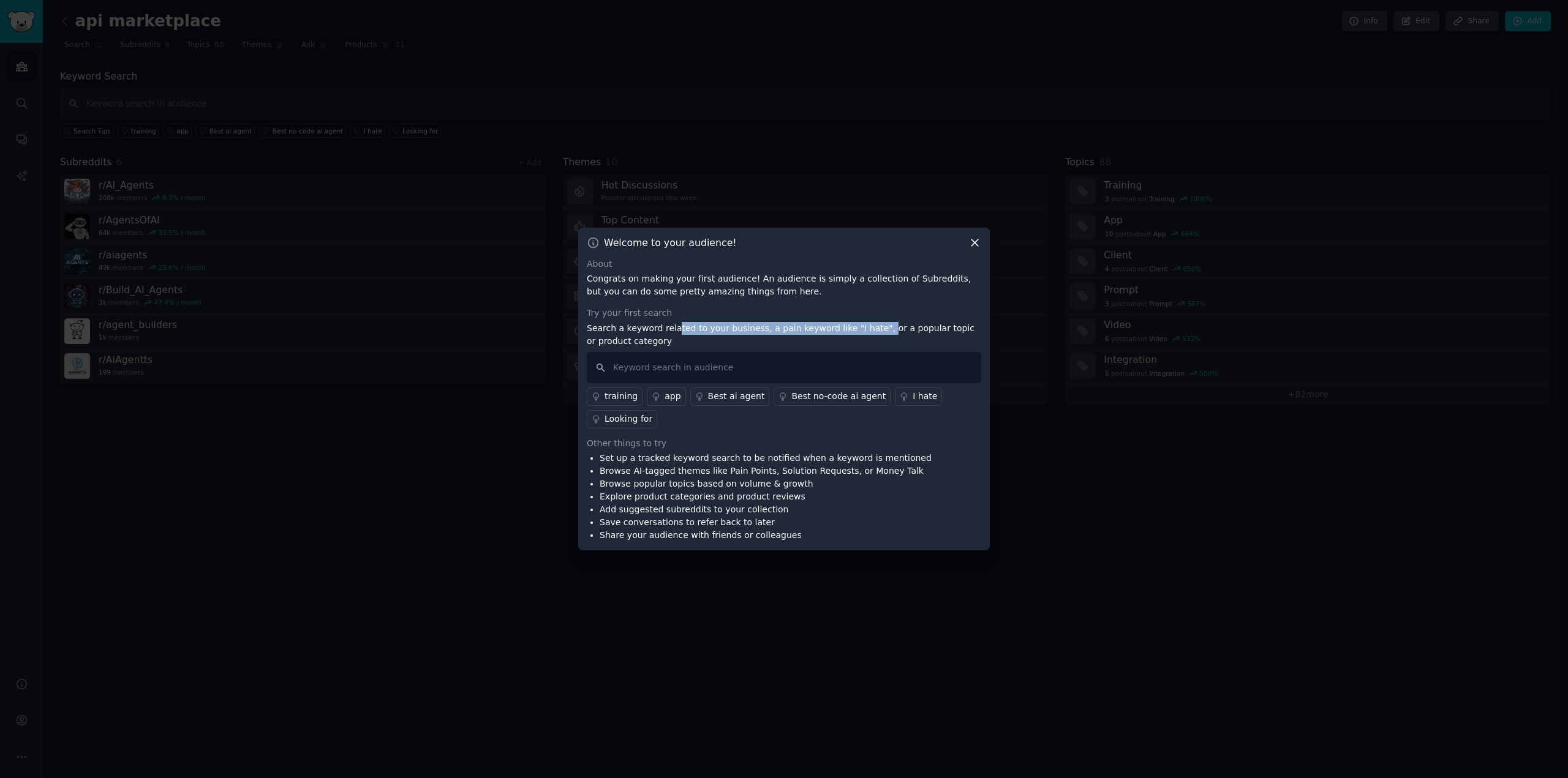
drag, startPoint x: 672, startPoint y: 328, endPoint x: 856, endPoint y: 328, distance: 184.0
click at [856, 328] on p "Search a keyword related to your business, a pain keyword like "I hate", or a p…" at bounding box center [784, 335] width 394 height 26
drag, startPoint x: 812, startPoint y: 335, endPoint x: 956, endPoint y: 332, distance: 144.0
click at [956, 332] on p "Search a keyword related to your business, a pain keyword like "I hate", or a p…" at bounding box center [784, 335] width 394 height 26
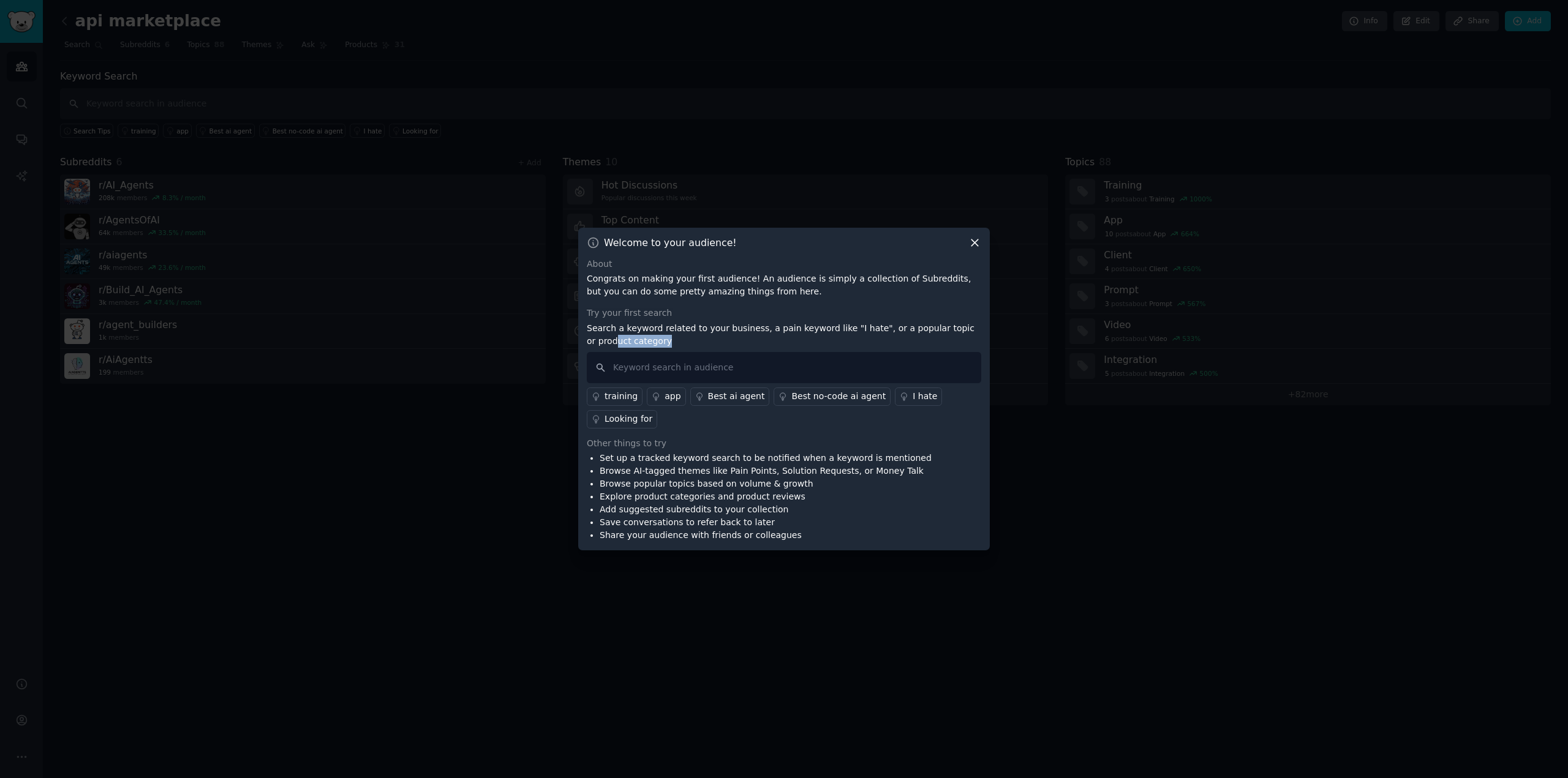
click at [956, 332] on p "Search a keyword related to your business, a pain keyword like "I hate", or a p…" at bounding box center [784, 335] width 394 height 26
click at [679, 368] on input "text" at bounding box center [784, 367] width 394 height 31
drag, startPoint x: 708, startPoint y: 475, endPoint x: 885, endPoint y: 477, distance: 177.0
click at [885, 477] on li "Browse AI-tagged themes like Pain Points, Solution Requests, or Money Talk" at bounding box center [765, 471] width 332 height 13
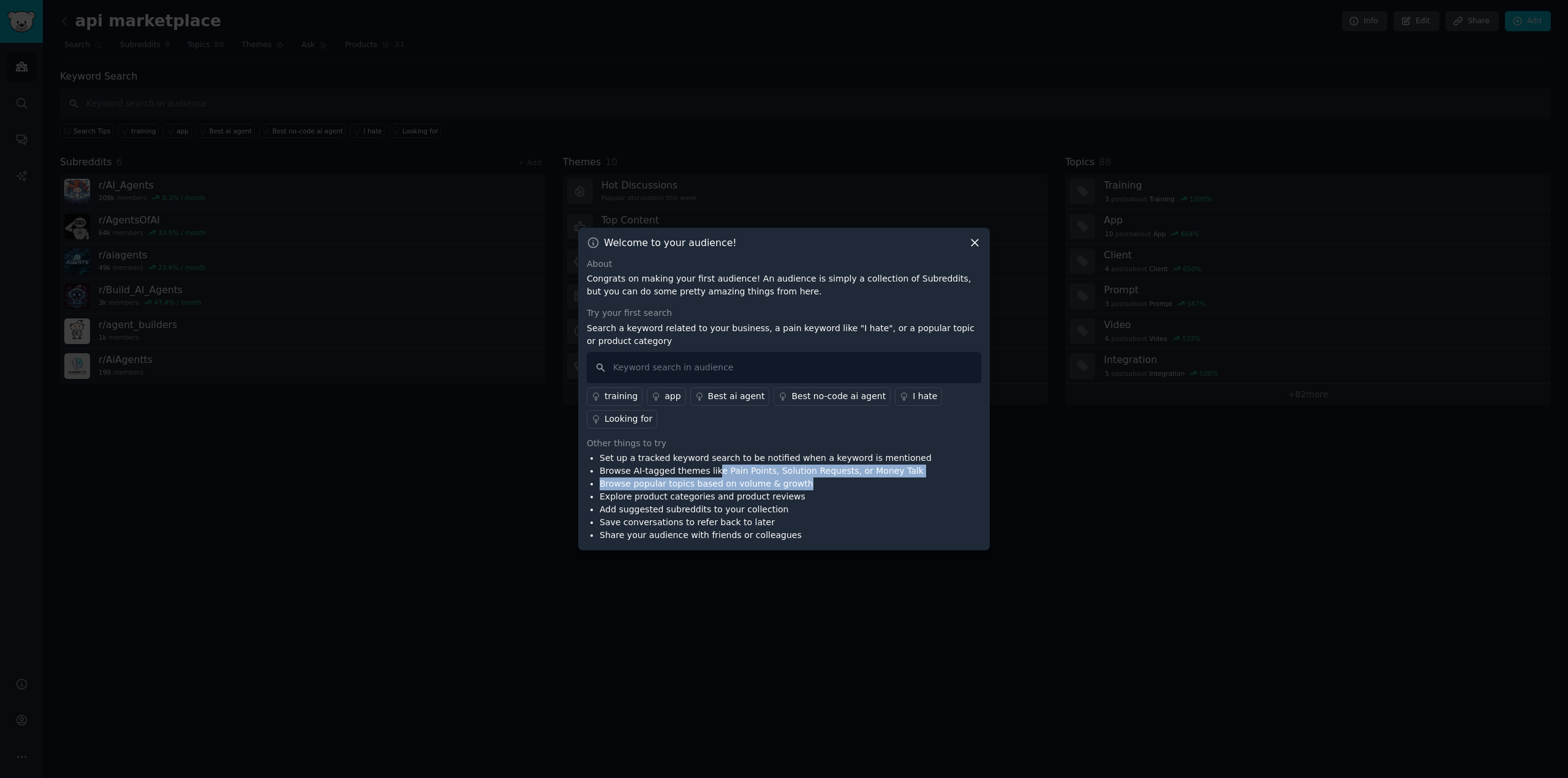
drag, startPoint x: 707, startPoint y: 471, endPoint x: 834, endPoint y: 488, distance: 128.1
click at [834, 488] on ul "Set up a tracked keyword search to be notified when a keyword is mentioned Brow…" at bounding box center [759, 497] width 344 height 90
click at [834, 488] on li "Browse popular topics based on volume & growth" at bounding box center [765, 483] width 332 height 13
click at [913, 392] on div "I hate" at bounding box center [925, 396] width 24 height 13
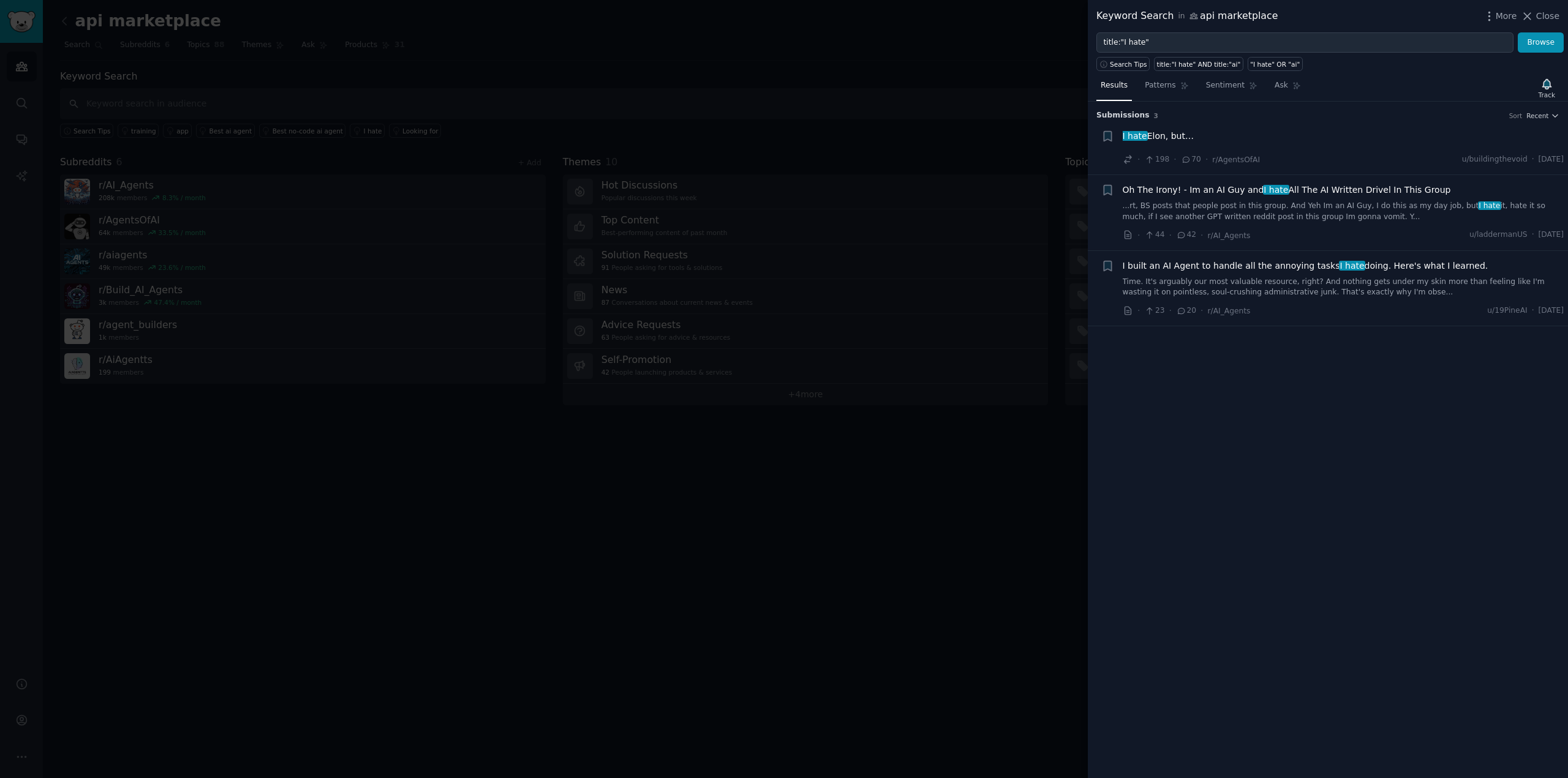
click at [1246, 568] on div "Submission s 3 Sort Recent + I hate [PERSON_NAME], but… · 198 · 70 · r/AgentsOf…" at bounding box center [1328, 440] width 480 height 677
click at [1539, 18] on span "Close" at bounding box center [1548, 16] width 24 height 13
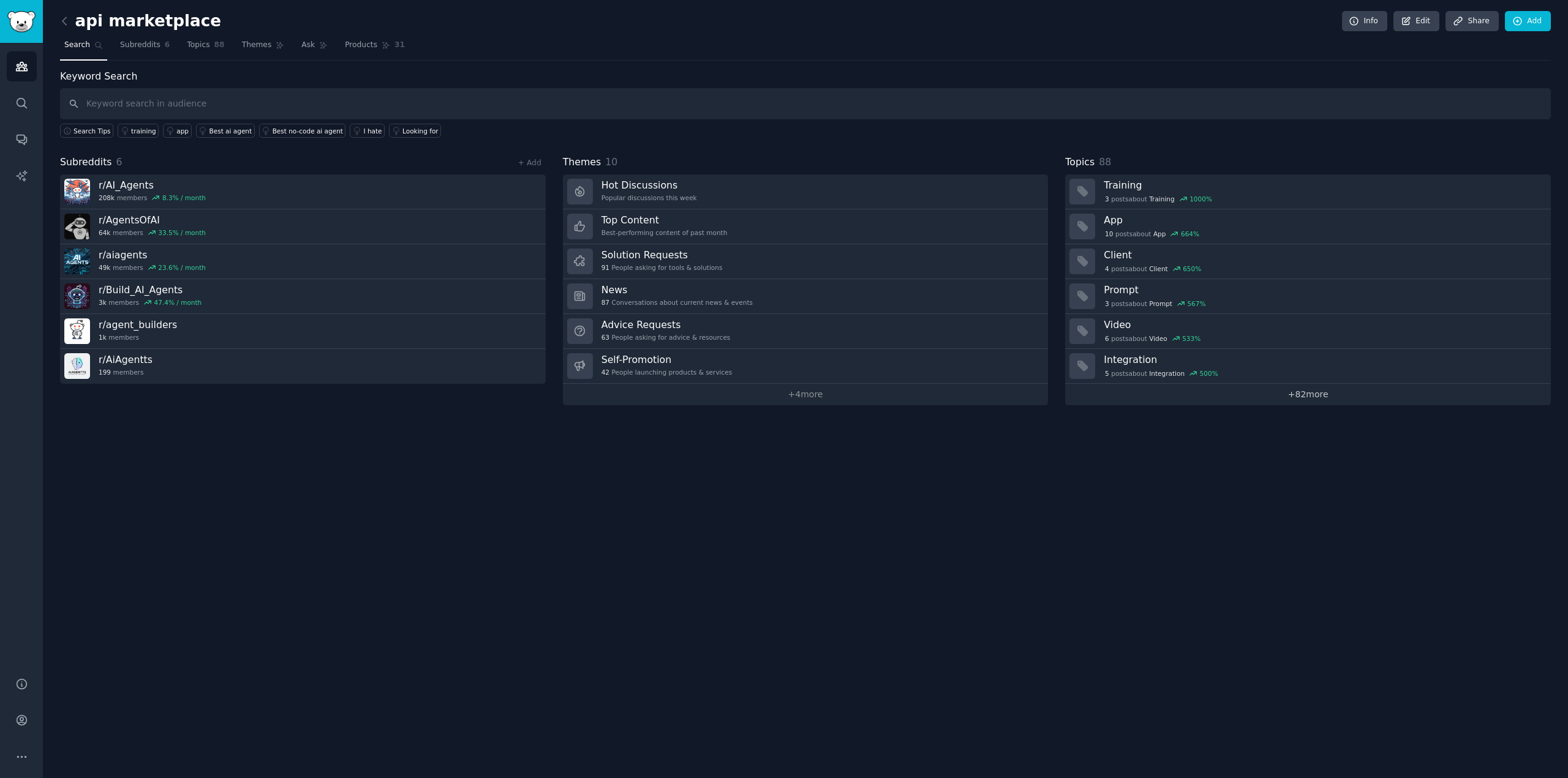
click at [1302, 392] on link "+ 82 more" at bounding box center [1308, 394] width 486 height 21
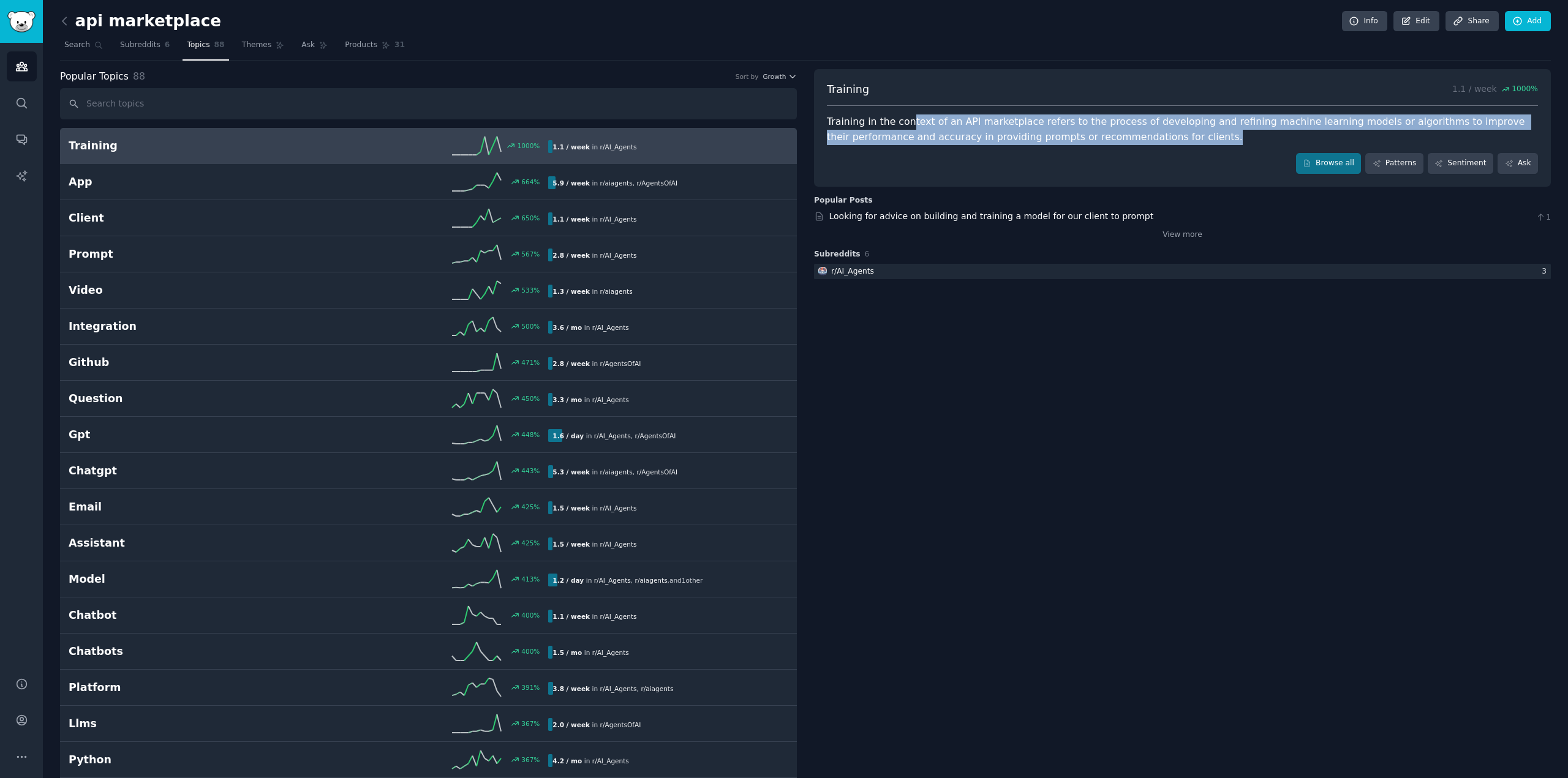
drag, startPoint x: 902, startPoint y: 120, endPoint x: 1133, endPoint y: 147, distance: 232.6
click at [1133, 147] on div "Training 1.1 / week 1000 % Training in the context of an API marketplace refers…" at bounding box center [1182, 128] width 737 height 118
drag, startPoint x: 924, startPoint y: 129, endPoint x: 1133, endPoint y: 138, distance: 209.2
click at [1133, 138] on div "Training in the context of an API marketplace refers to the process of developi…" at bounding box center [1182, 130] width 711 height 30
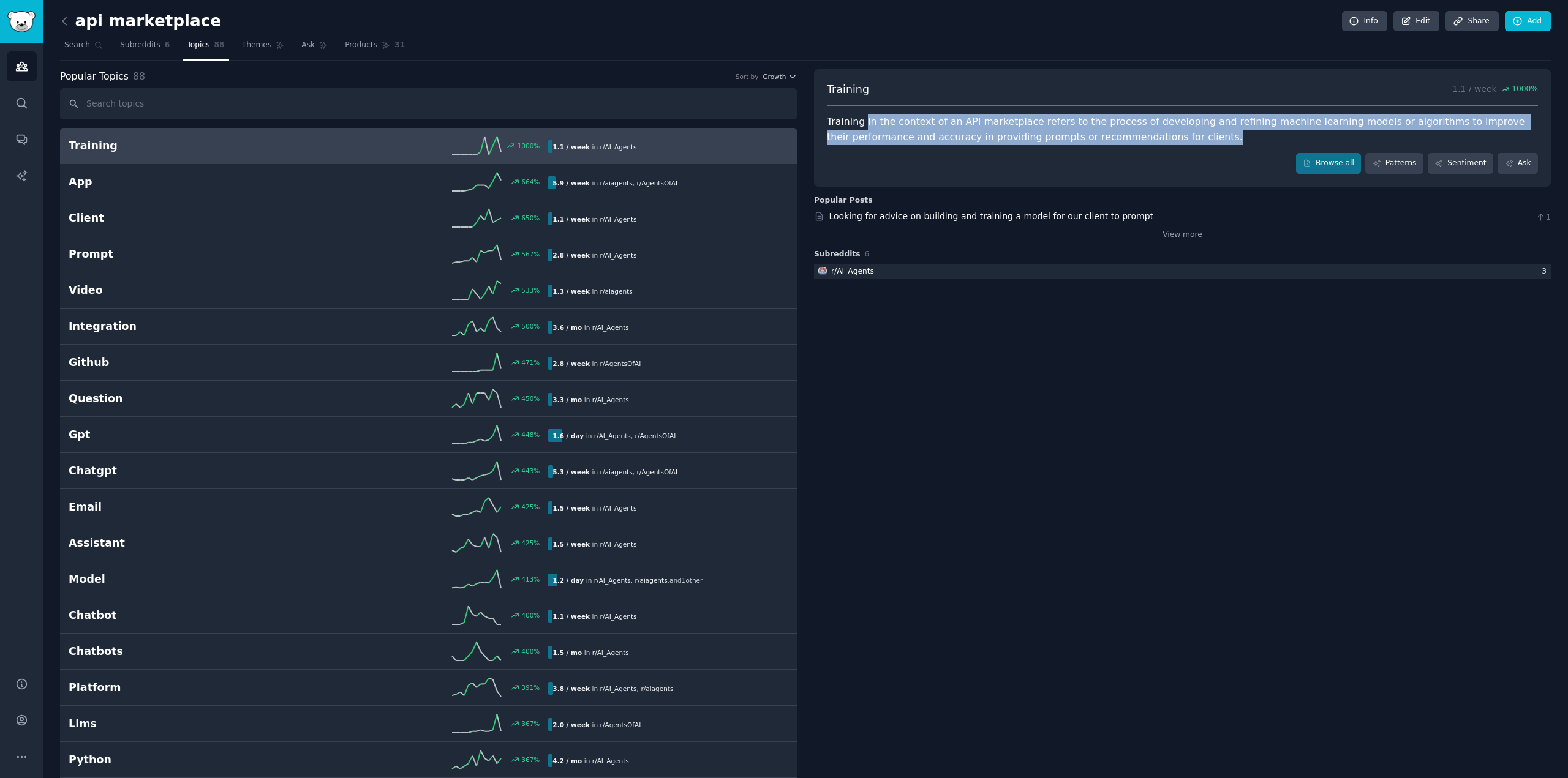
click at [1133, 138] on div "Training in the context of an API marketplace refers to the process of developi…" at bounding box center [1182, 130] width 711 height 30
drag, startPoint x: 1176, startPoint y: 131, endPoint x: 1201, endPoint y: 135, distance: 25.3
click at [1201, 135] on div "Training in the context of an API marketplace refers to the process of developi…" at bounding box center [1182, 130] width 711 height 30
drag, startPoint x: 1026, startPoint y: 109, endPoint x: 1077, endPoint y: 134, distance: 56.8
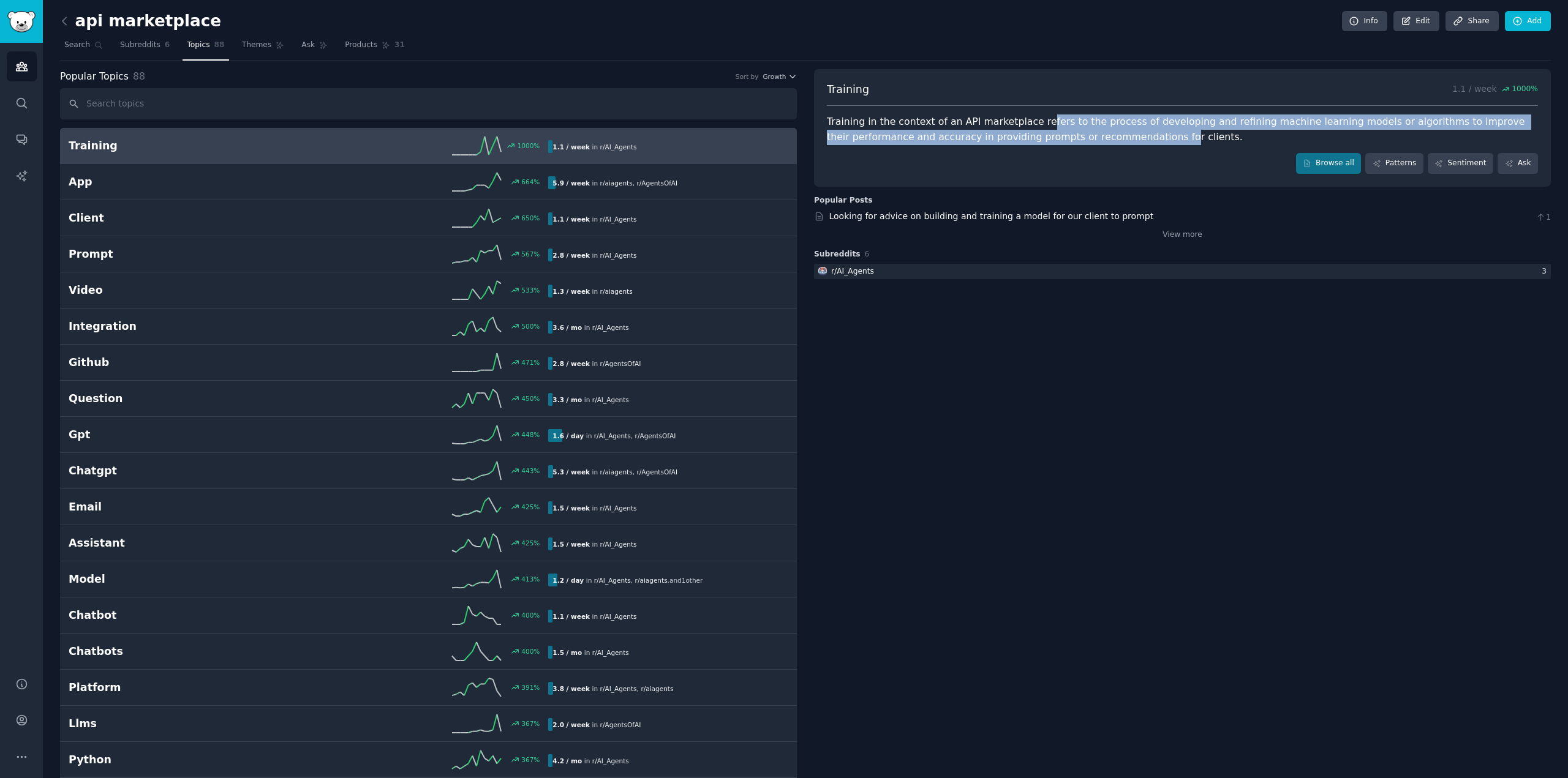
click at [1077, 134] on div "Training 1.1 / week 1000 % Training in the context of an API marketplace refers…" at bounding box center [1182, 128] width 737 height 118
click at [1077, 134] on div "Training in the context of an API marketplace refers to the process of developi…" at bounding box center [1182, 130] width 711 height 30
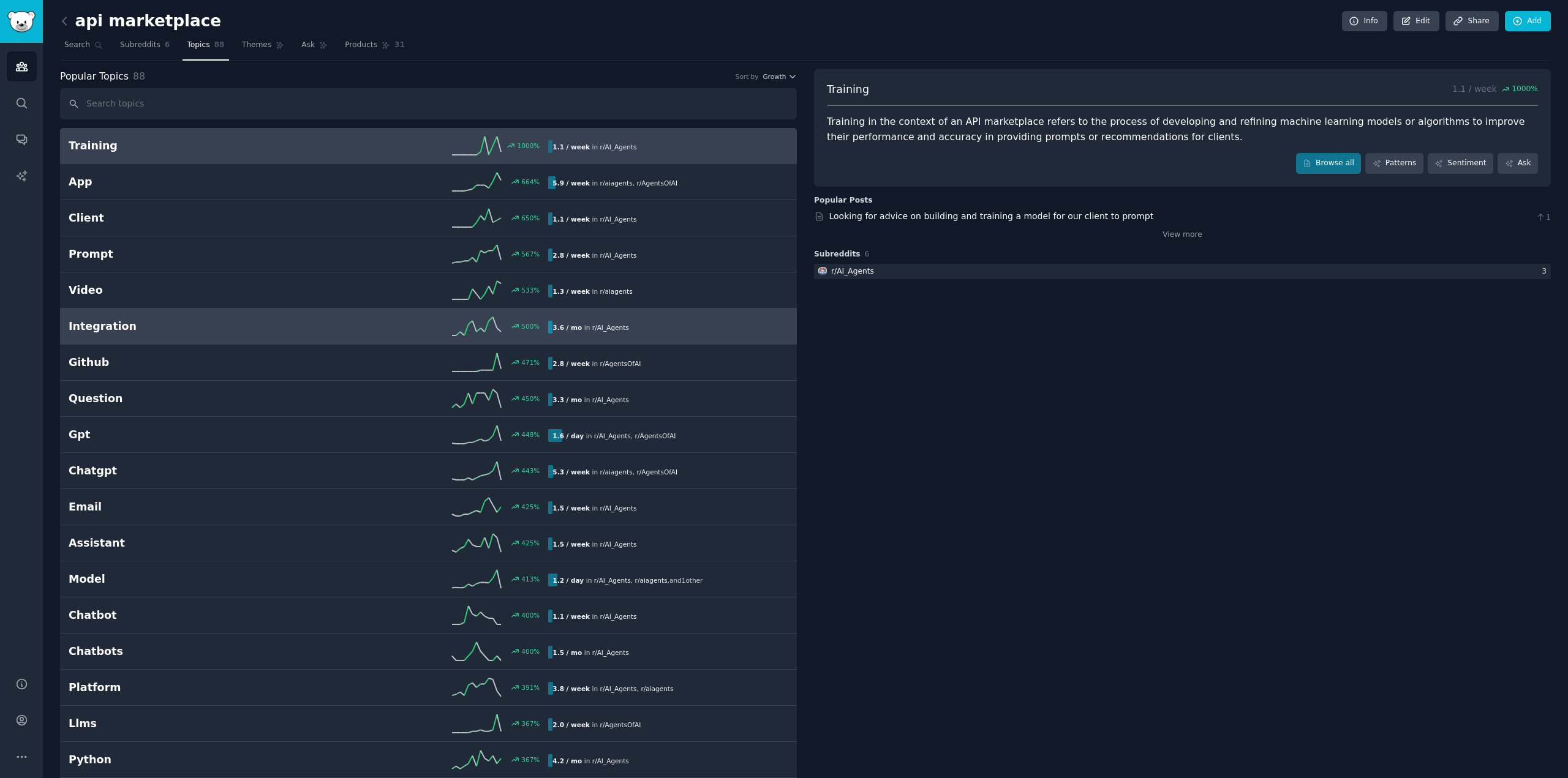
click at [172, 329] on h2 "Integration" at bounding box center [188, 327] width 240 height 15
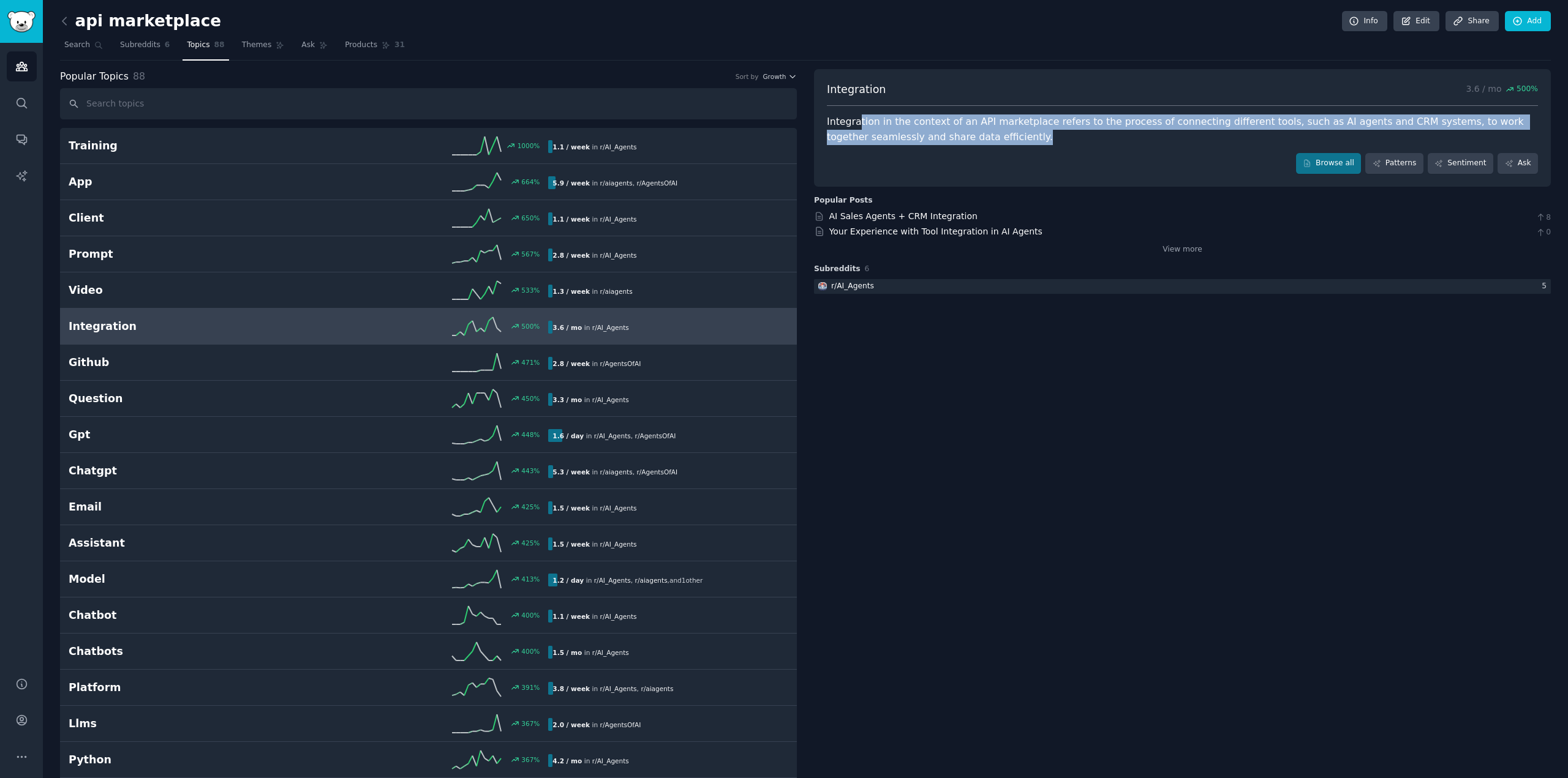
drag, startPoint x: 856, startPoint y: 120, endPoint x: 1104, endPoint y: 152, distance: 250.1
click at [1104, 154] on div "Integration 3.6 / mo 500 % Integration in the context of an API marketplace ref…" at bounding box center [1182, 128] width 737 height 118
click at [1102, 151] on div "Integration 3.6 / mo 500 % Integration in the context of an API marketplace ref…" at bounding box center [1182, 128] width 737 height 118
click at [1006, 145] on div "Integration 3.6 / mo 500 % Integration in the context of an API marketplace ref…" at bounding box center [1182, 128] width 737 height 118
click at [73, 42] on span "Search" at bounding box center [77, 45] width 26 height 11
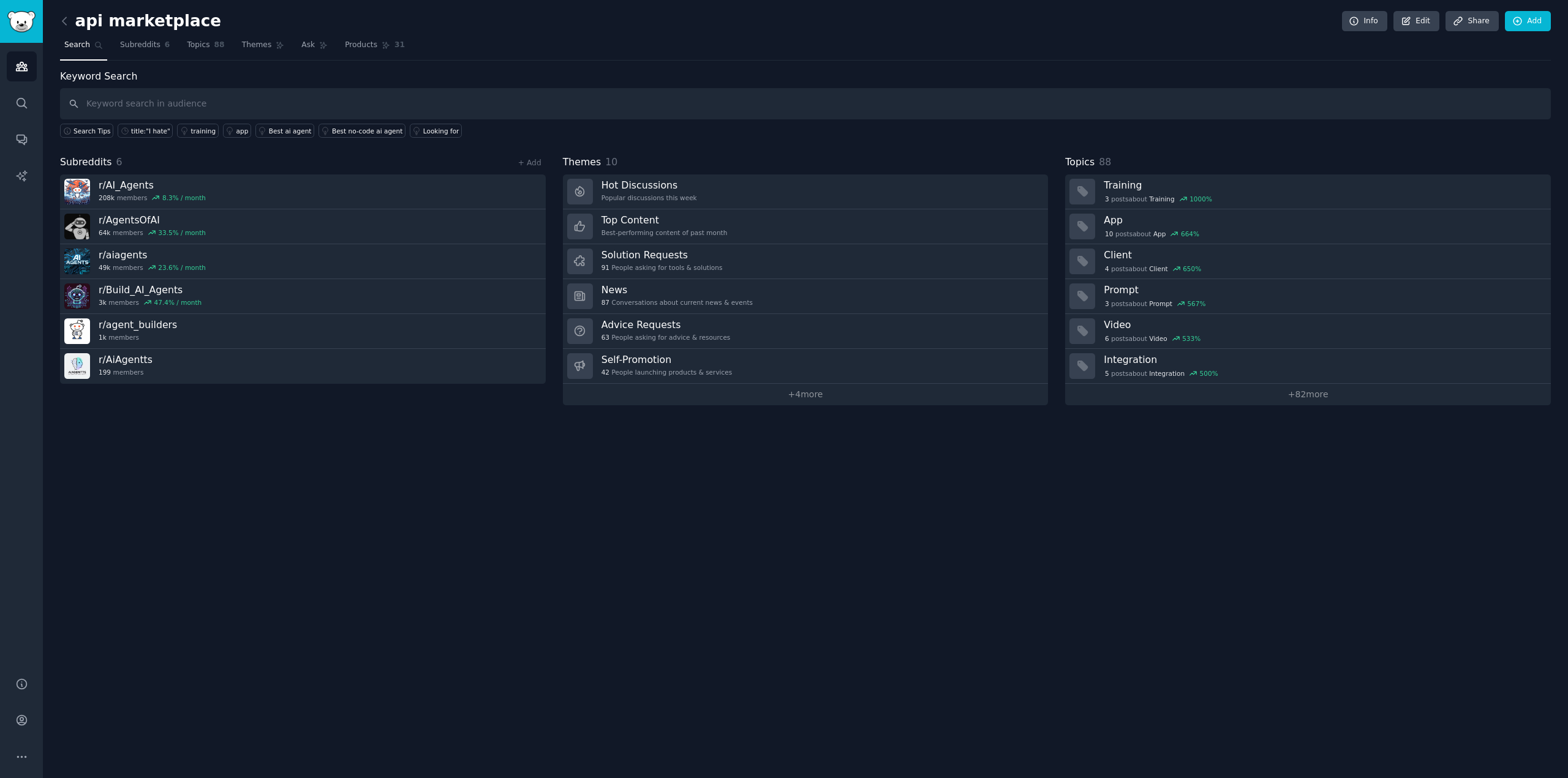
click at [664, 544] on div "api marketplace Info Edit Share Add Search Subreddits 6 Topics 88 Themes Ask Pr…" at bounding box center [805, 389] width 1525 height 778
